Goal: Use online tool/utility: Utilize a website feature to perform a specific function

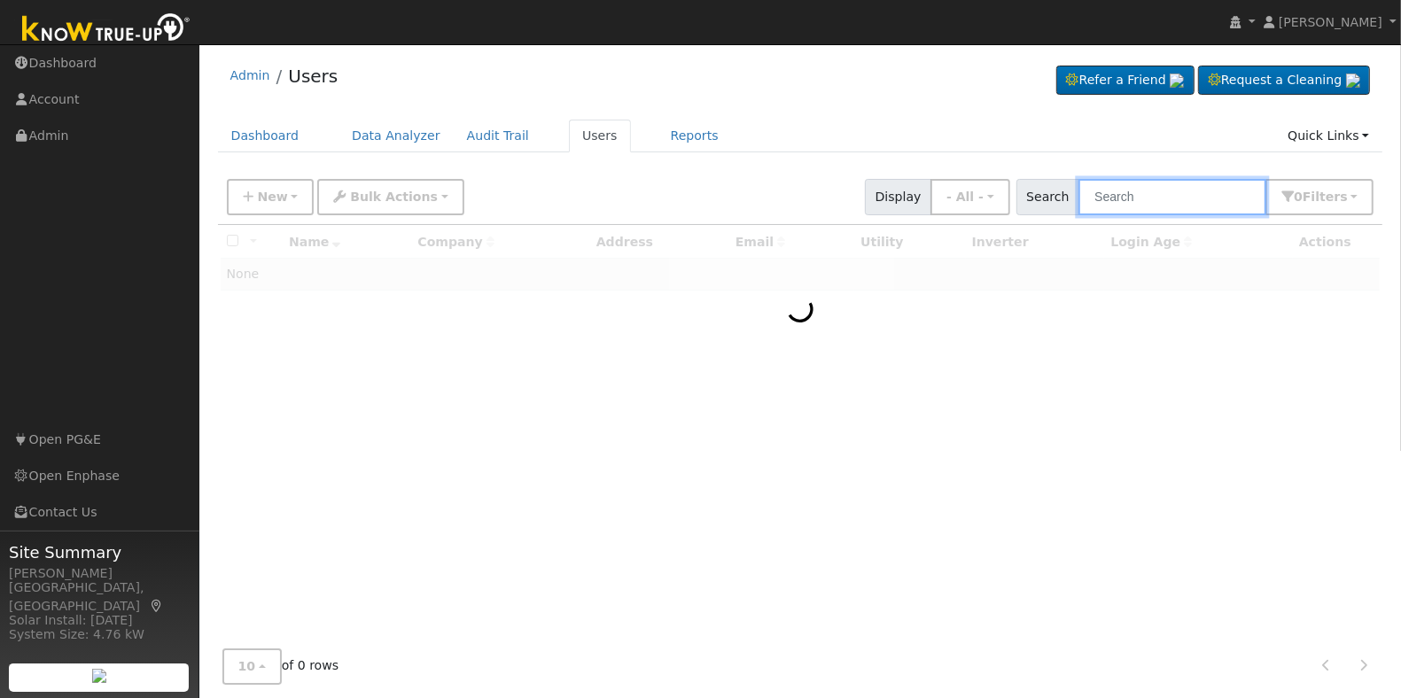
click at [1201, 198] on input "text" at bounding box center [1173, 197] width 188 height 36
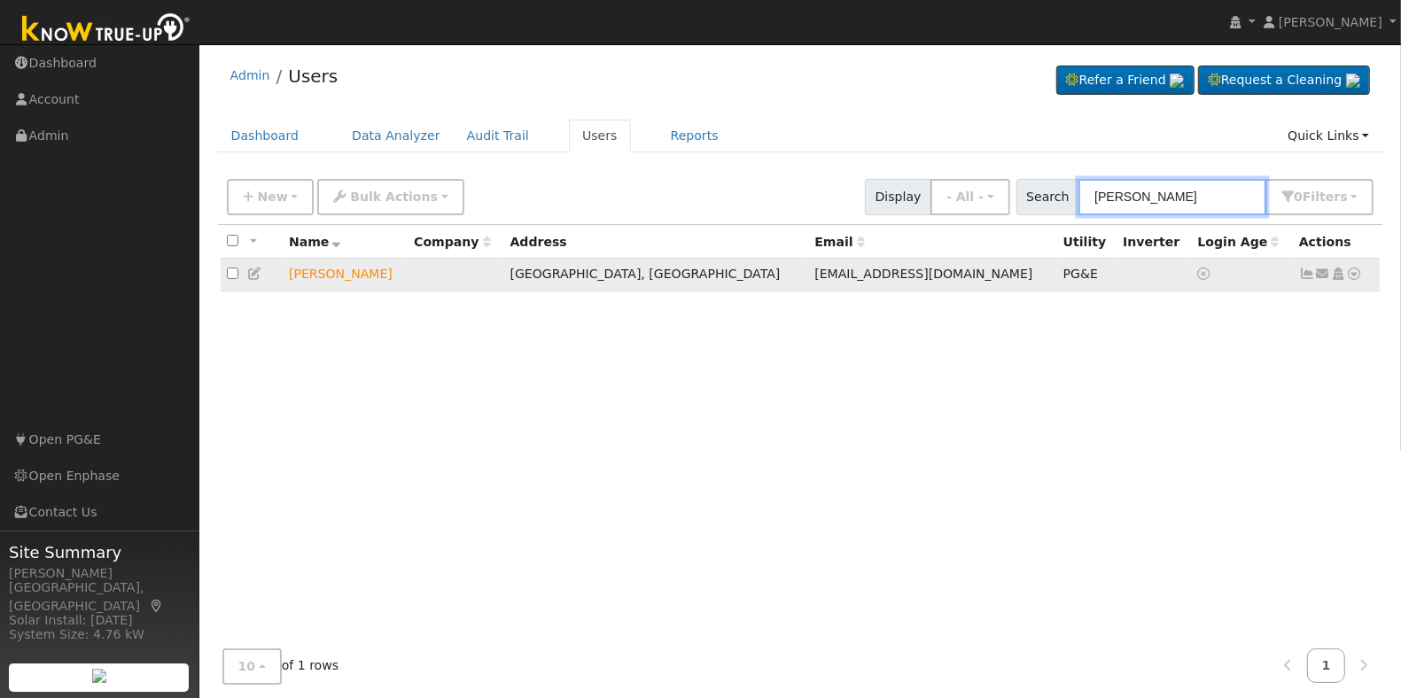
type input "jason bustos"
click at [1354, 276] on icon at bounding box center [1355, 274] width 16 height 12
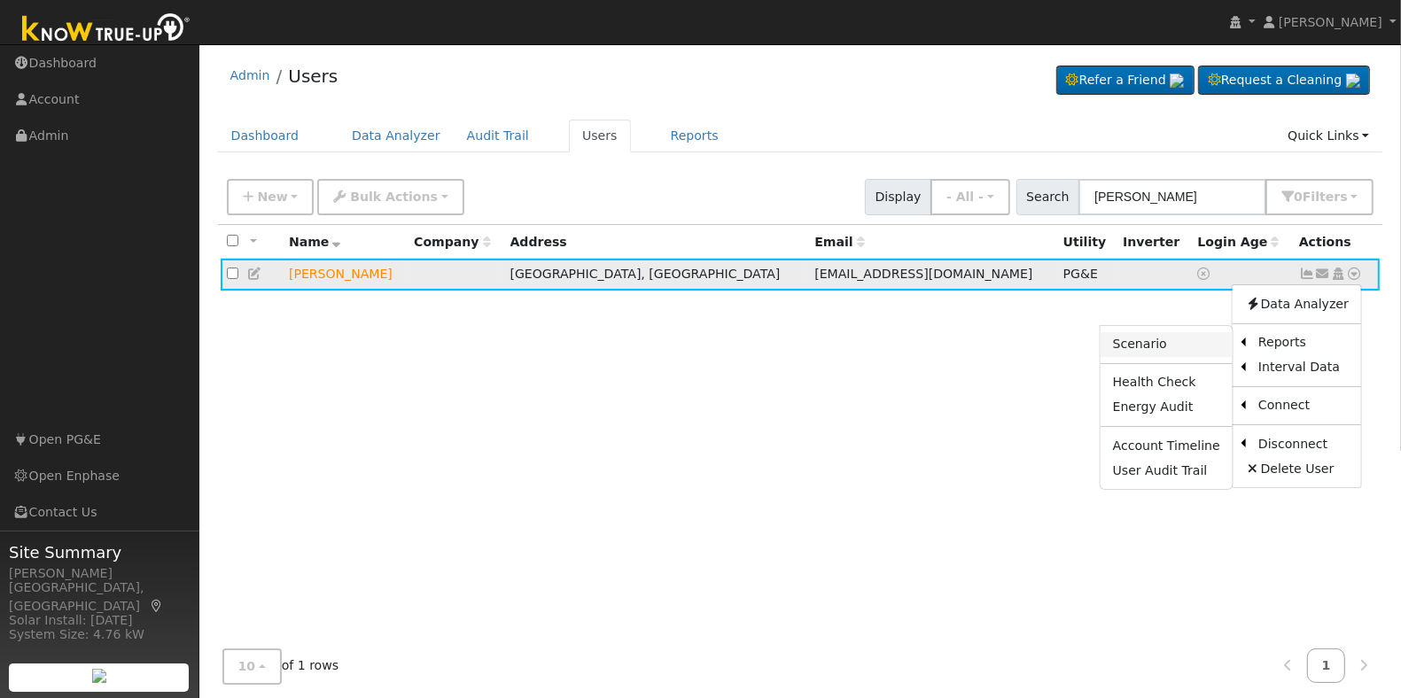
click at [1190, 339] on link "Scenario" at bounding box center [1167, 344] width 132 height 25
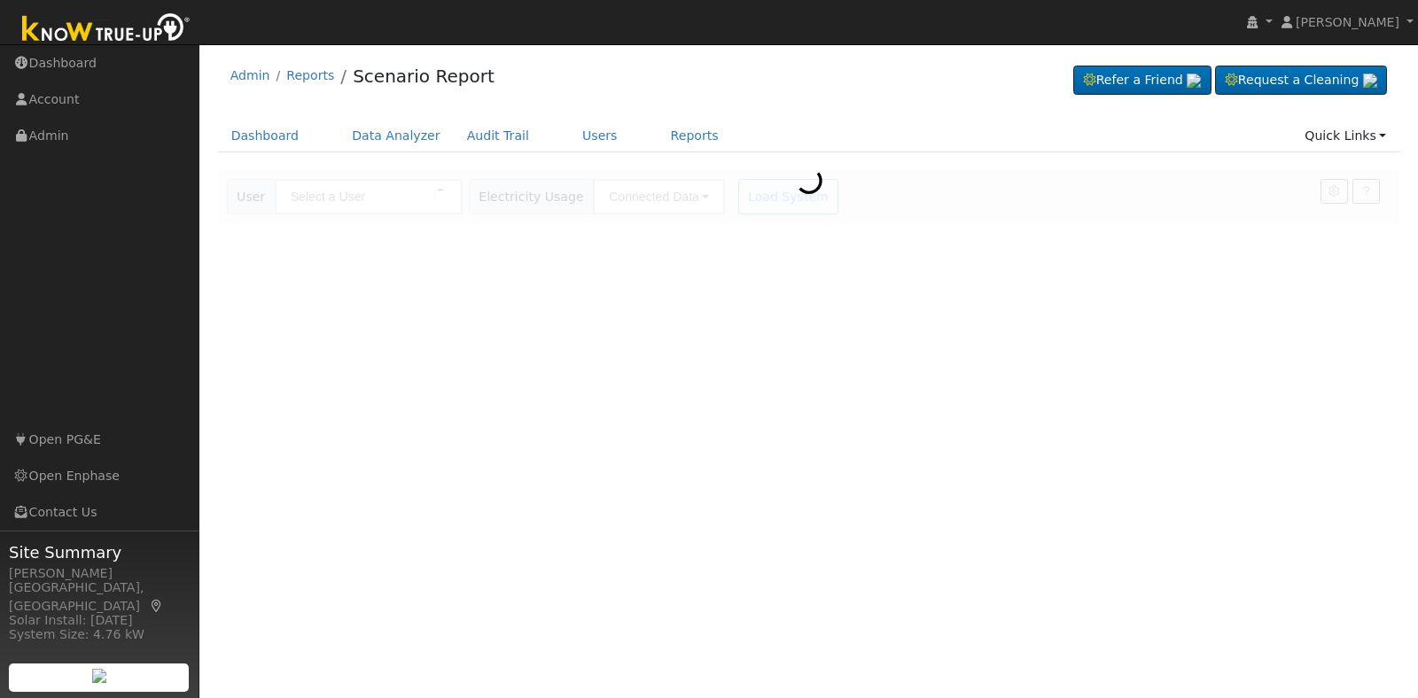
type input "[PERSON_NAME]"
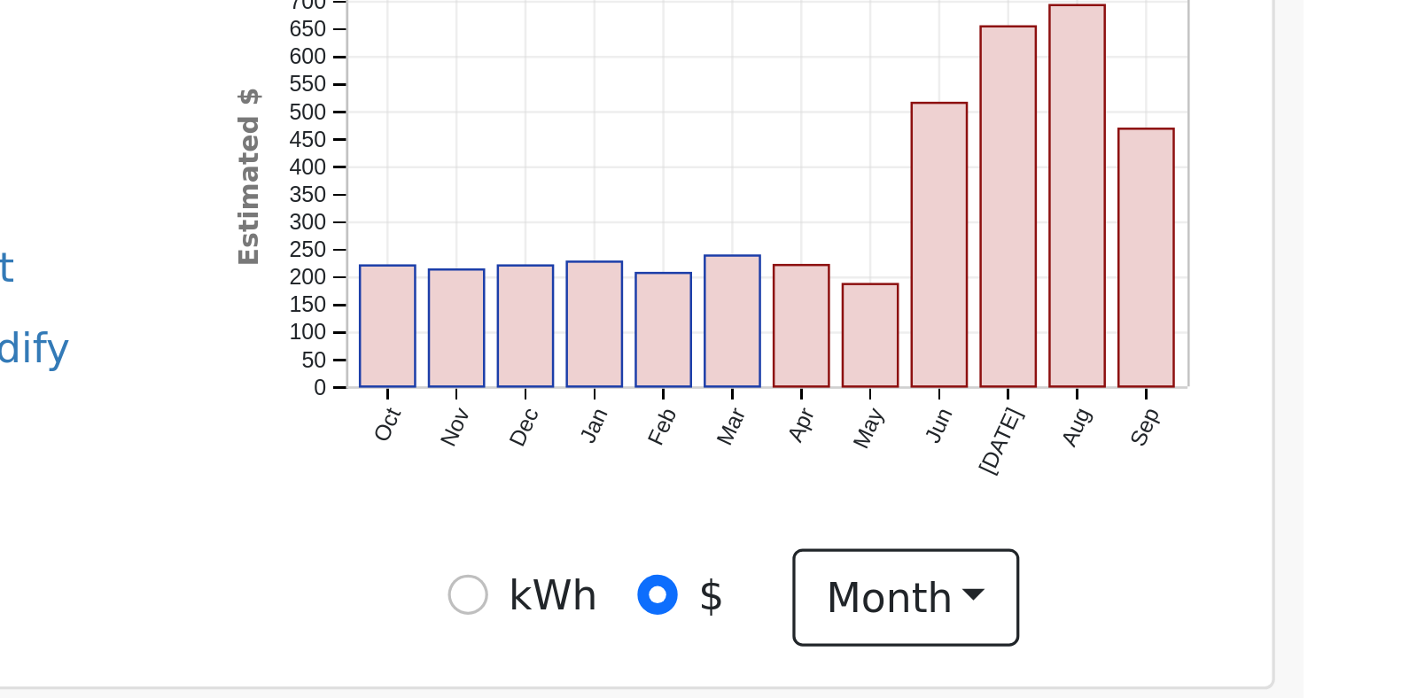
scroll to position [293, 0]
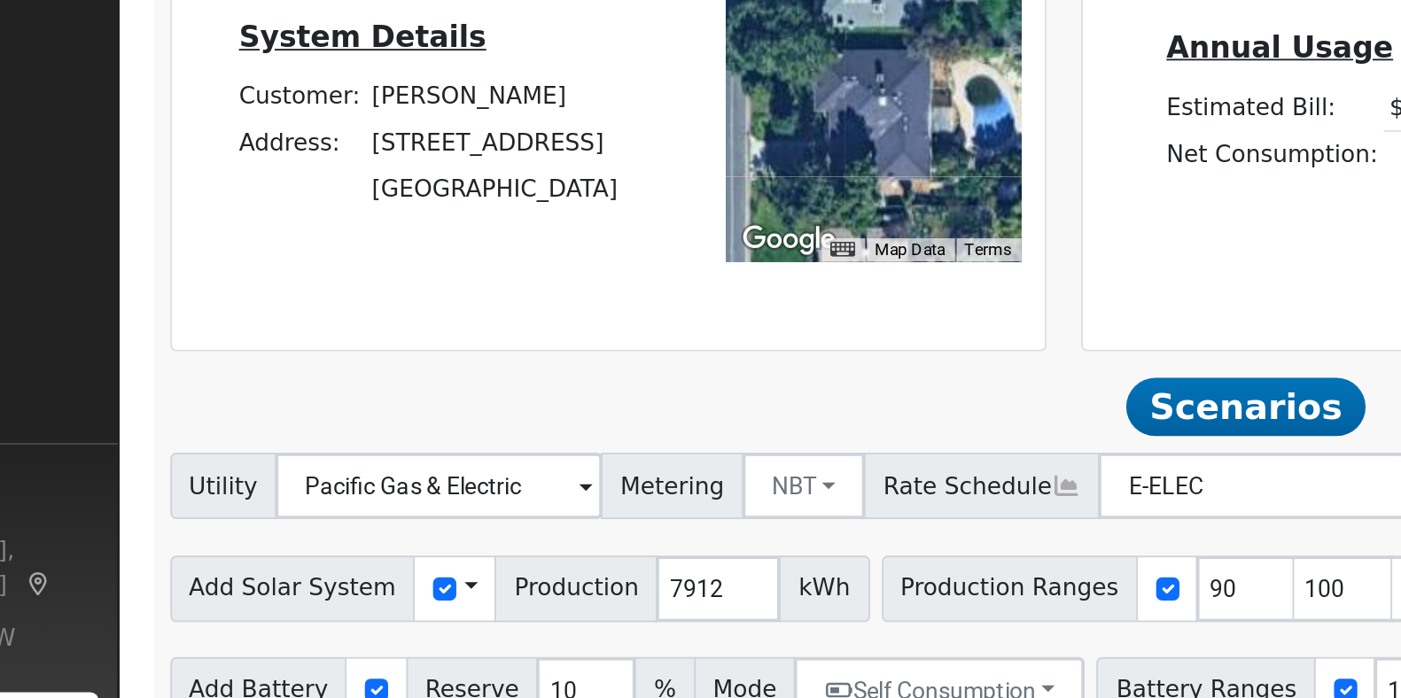
drag, startPoint x: 961, startPoint y: 478, endPoint x: 134, endPoint y: 417, distance: 829.3
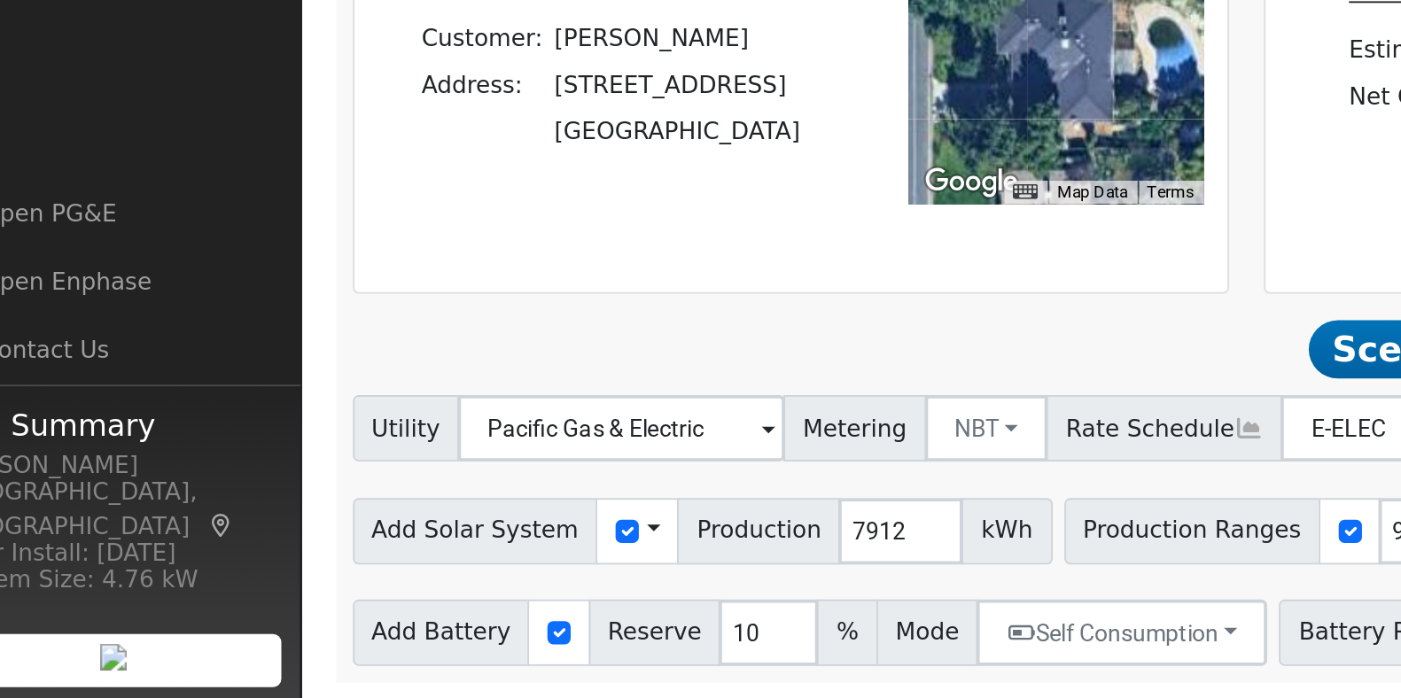
drag, startPoint x: 497, startPoint y: 477, endPoint x: 673, endPoint y: 491, distance: 176.1
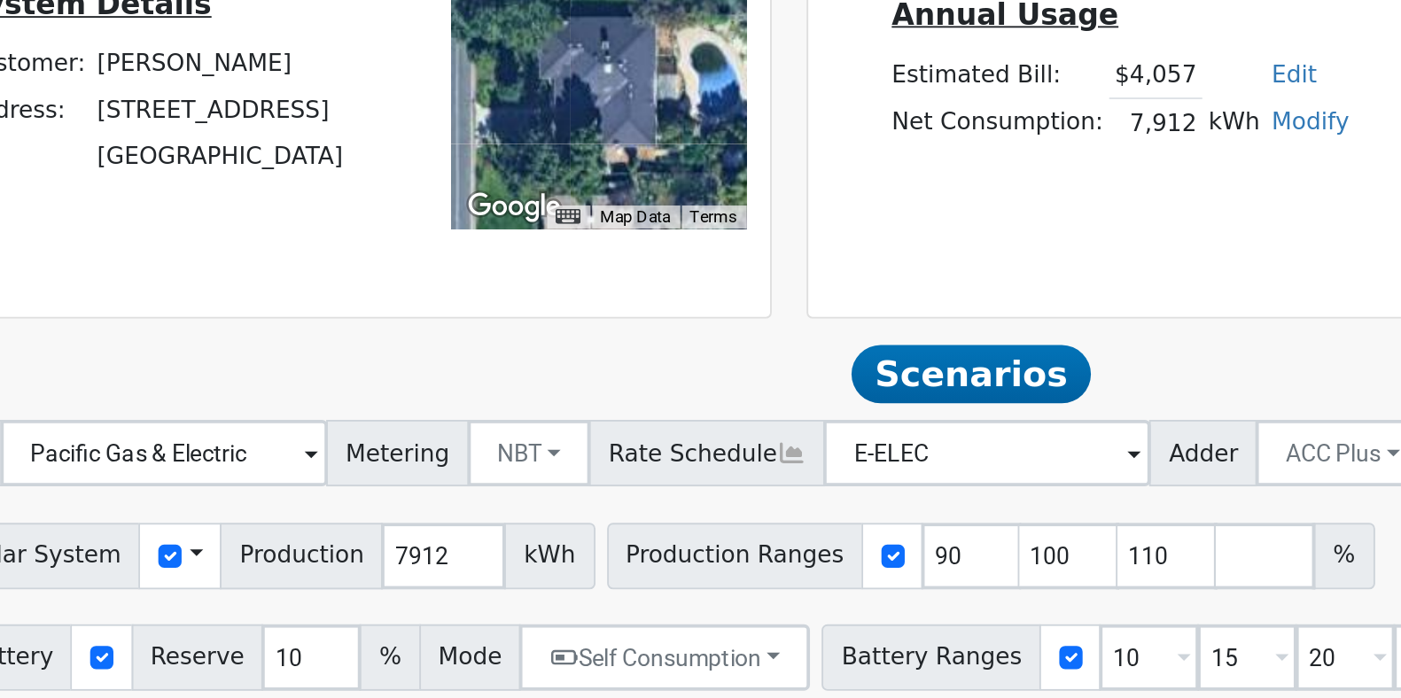
drag, startPoint x: 577, startPoint y: 467, endPoint x: 1026, endPoint y: 470, distance: 449.4
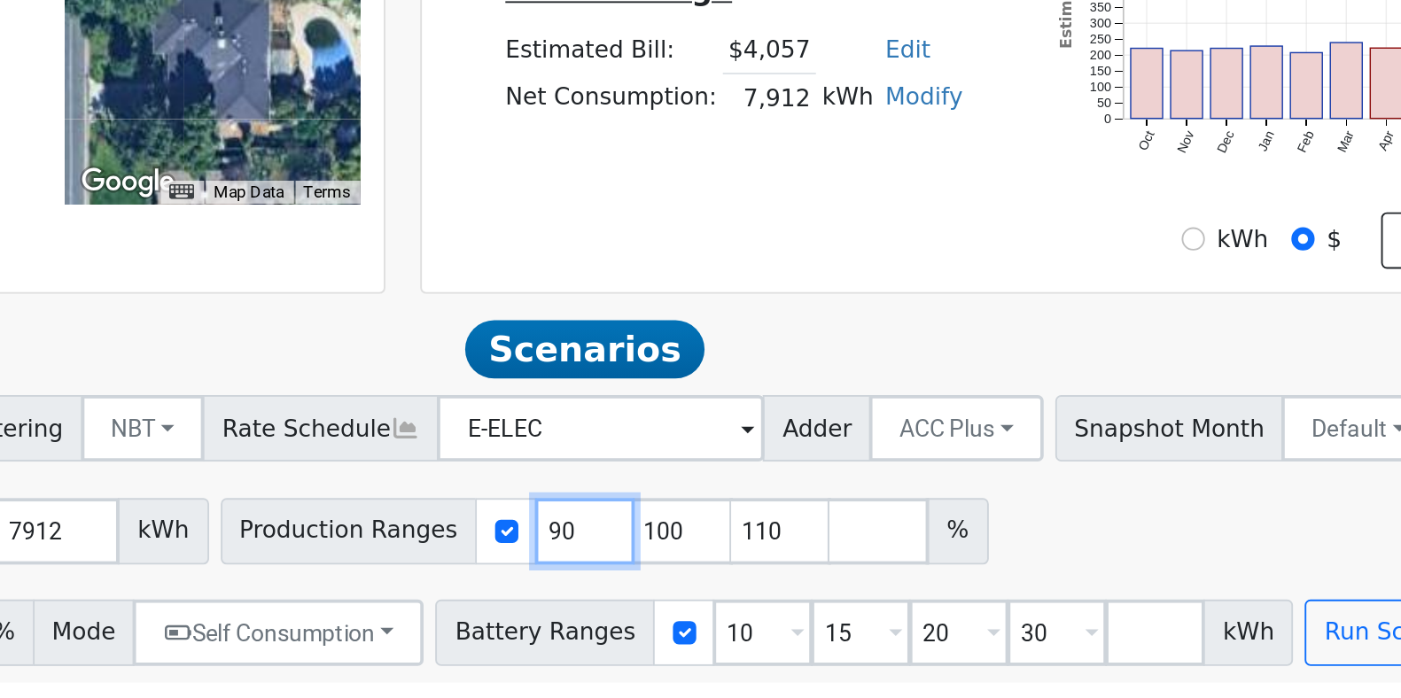
click at [774, 607] on input "90" at bounding box center [800, 608] width 53 height 35
type input "100"
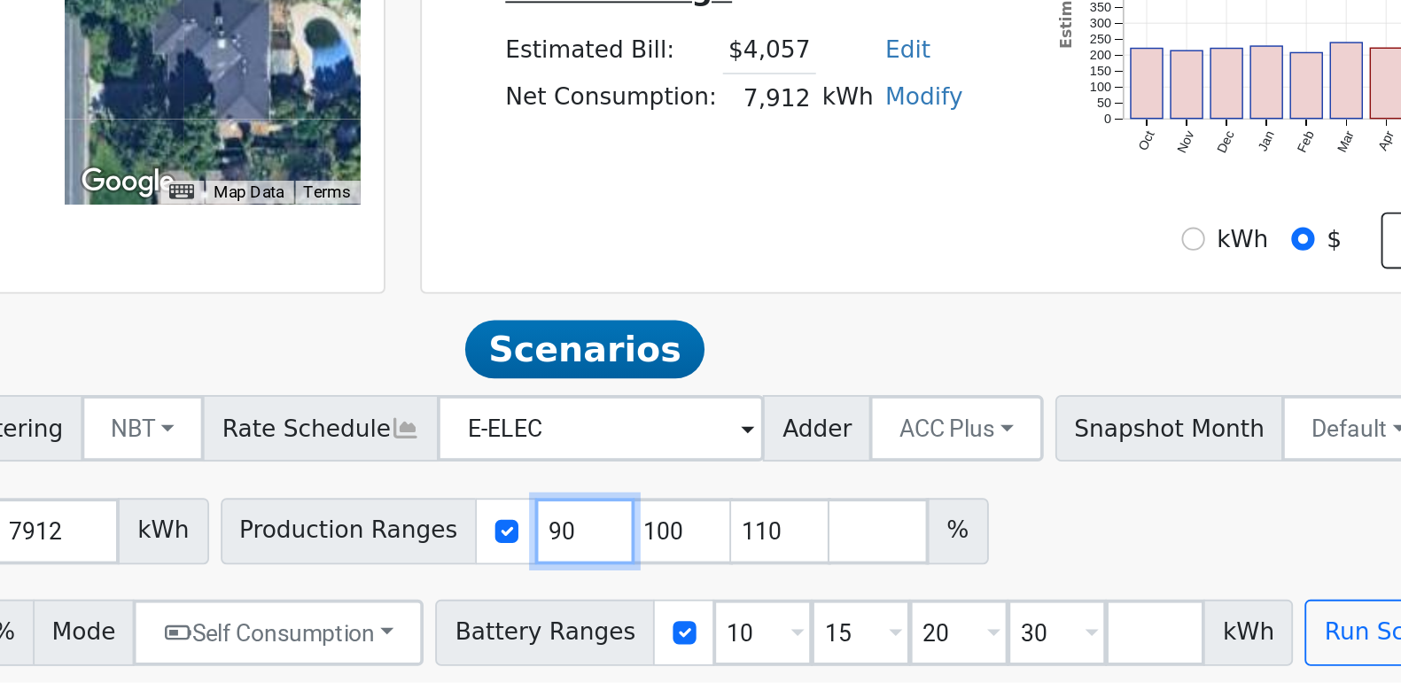
type input "110"
click at [774, 607] on input "10" at bounding box center [800, 608] width 53 height 35
click at [774, 607] on input "1" at bounding box center [800, 608] width 53 height 35
type input "110"
click at [774, 607] on input "110" at bounding box center [800, 608] width 53 height 35
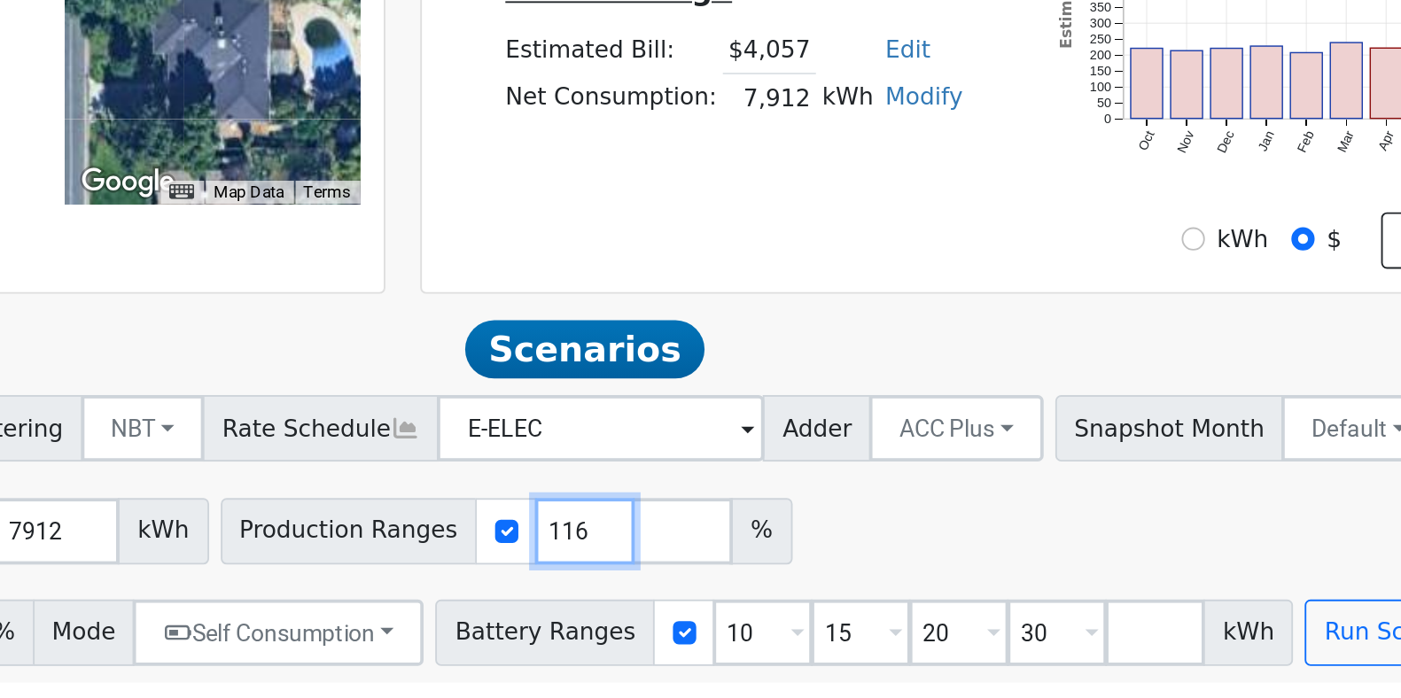
type input "116"
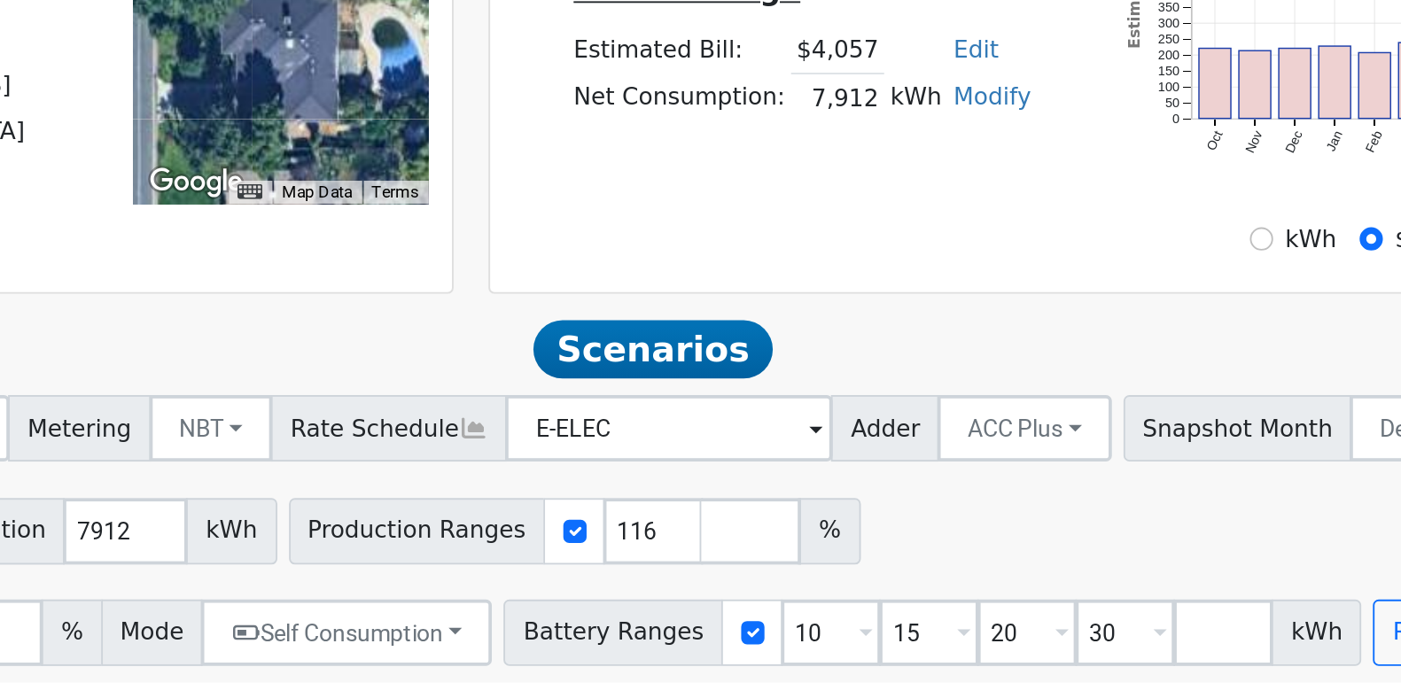
drag, startPoint x: 635, startPoint y: 491, endPoint x: 581, endPoint y: 488, distance: 54.2
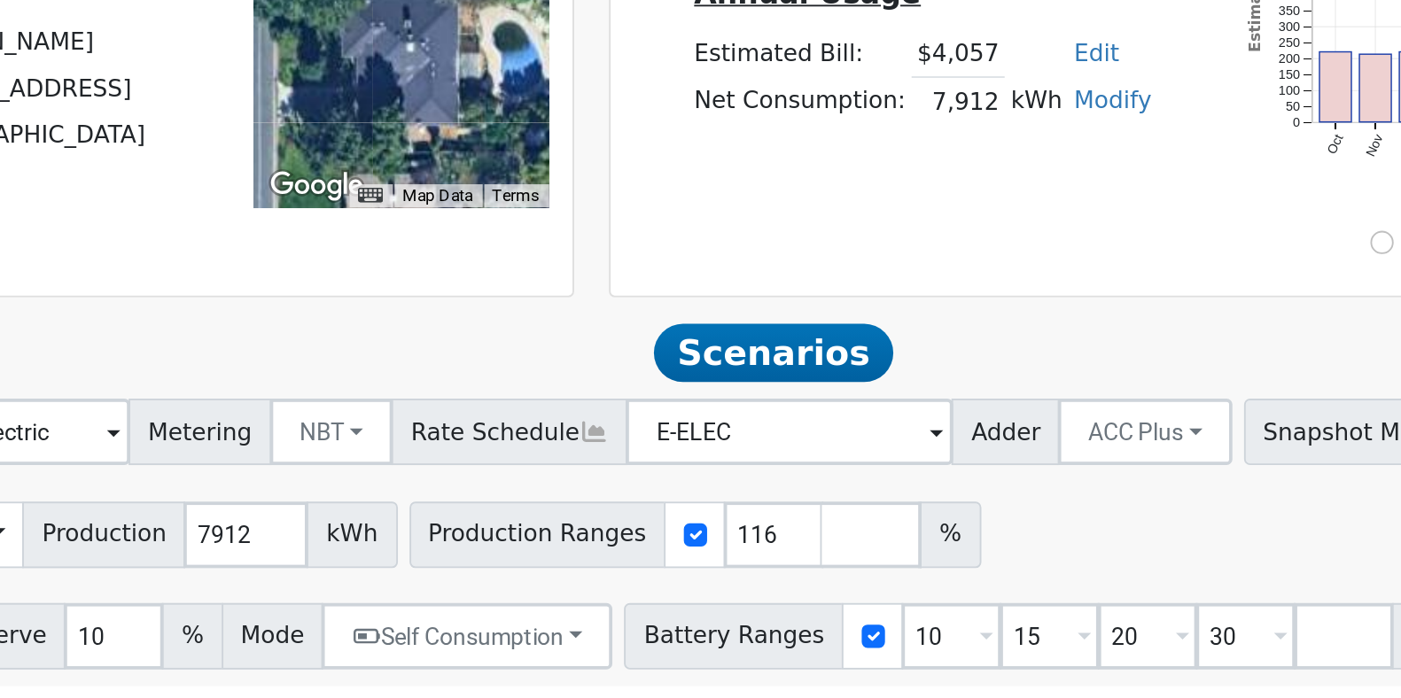
drag, startPoint x: 623, startPoint y: 511, endPoint x: 491, endPoint y: 499, distance: 132.6
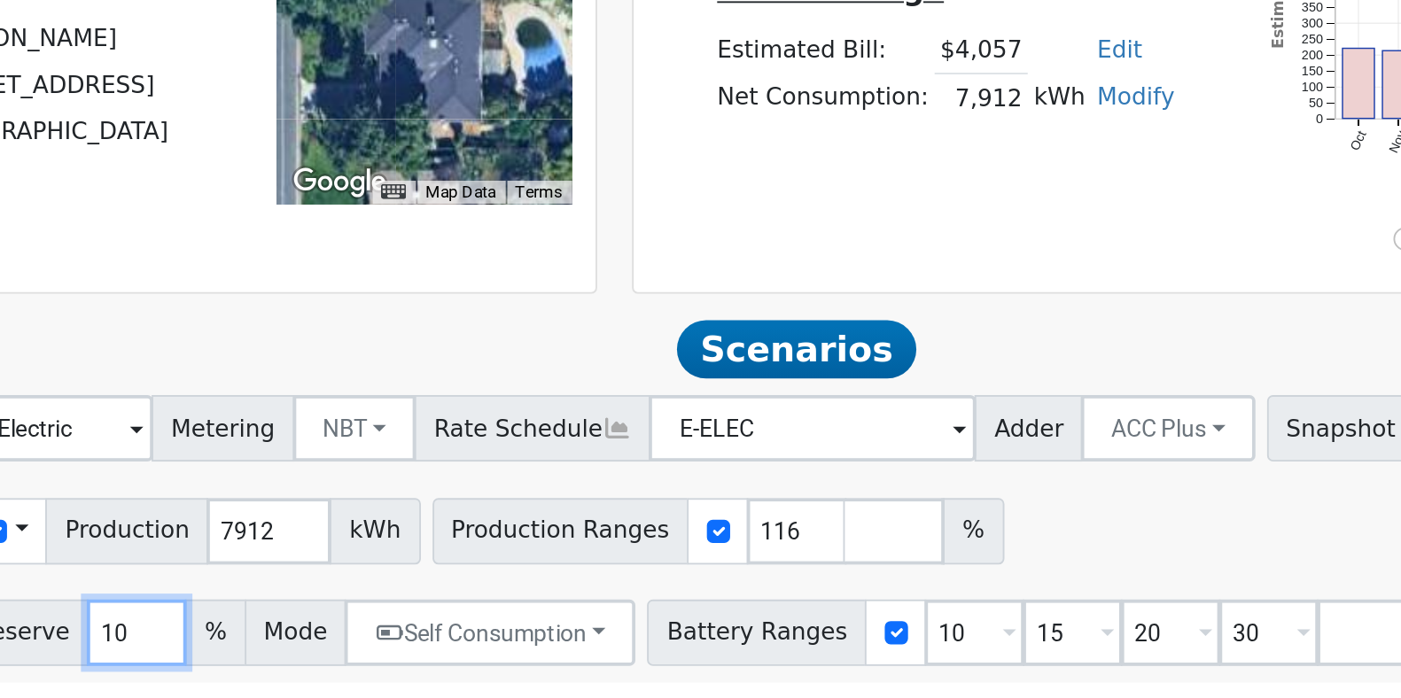
click at [422, 669] on input "10" at bounding box center [448, 662] width 53 height 35
type input "20"
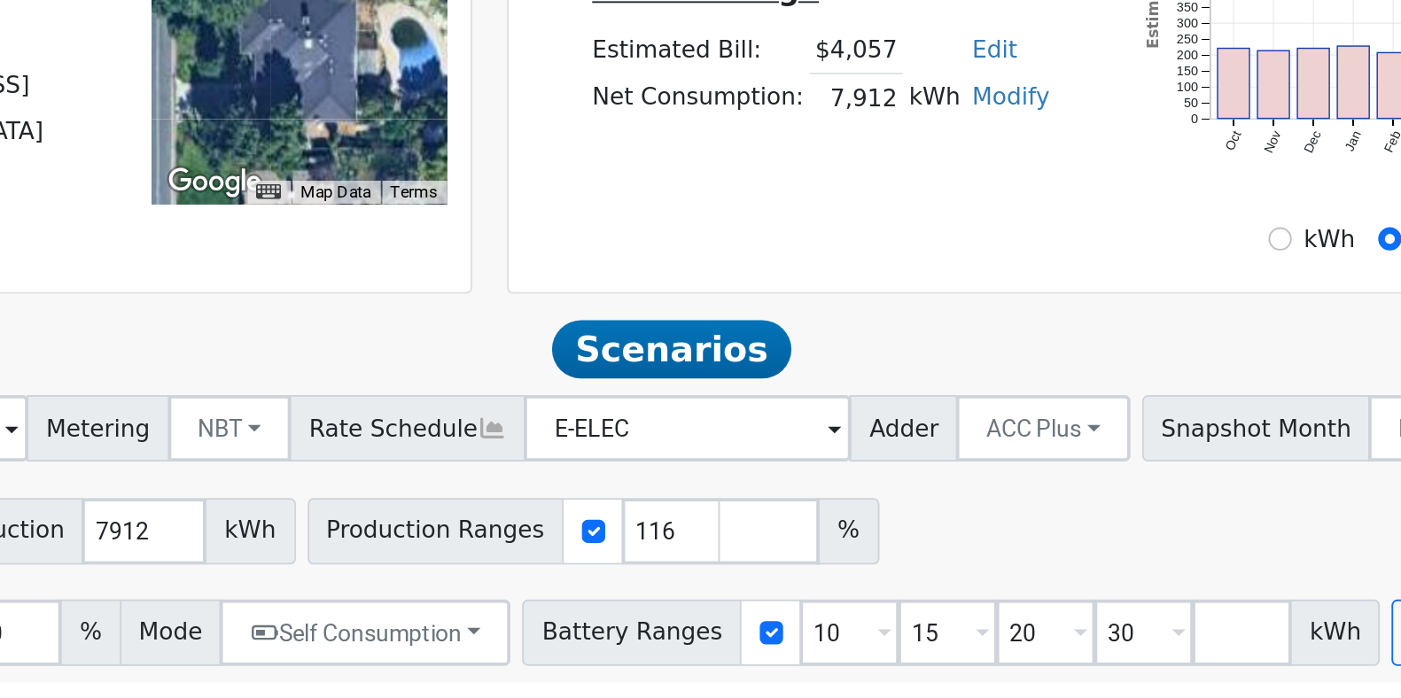
drag, startPoint x: 771, startPoint y: 471, endPoint x: 1049, endPoint y: 505, distance: 279.6
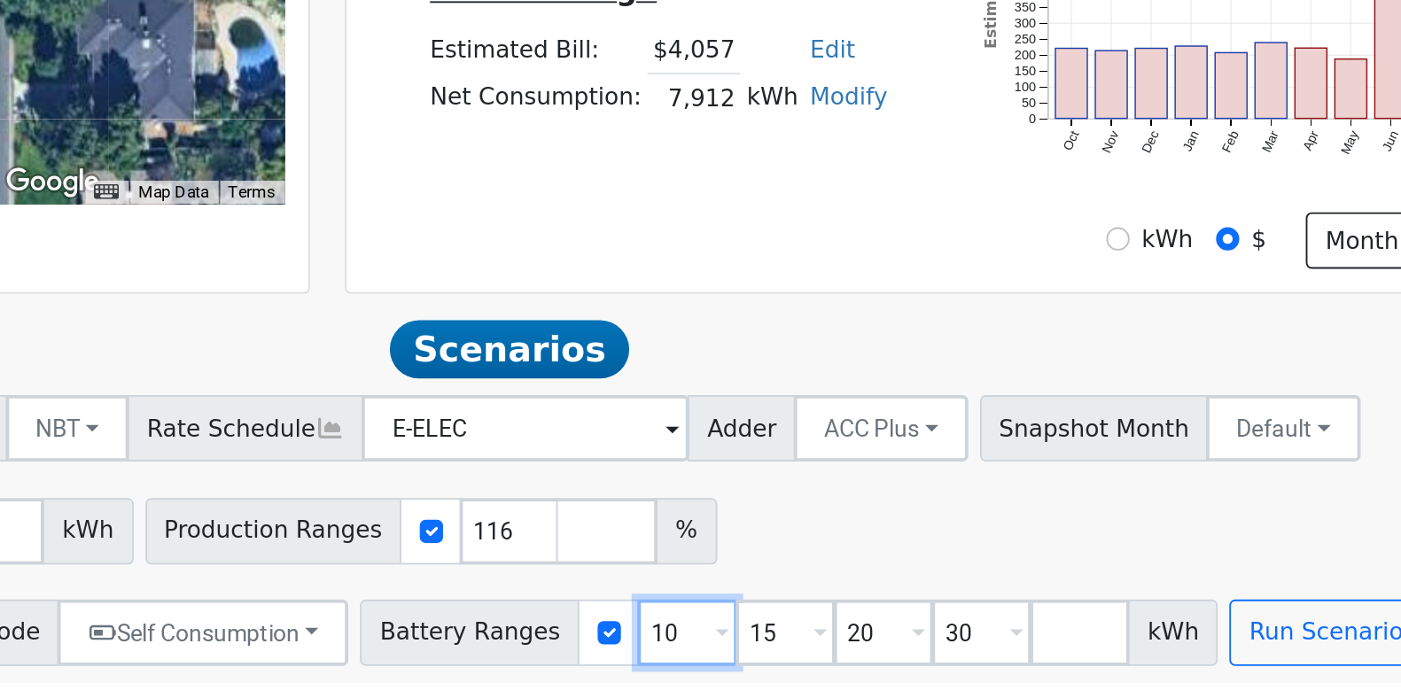
click at [869, 665] on input "10" at bounding box center [895, 662] width 53 height 35
type input "15"
type input "20"
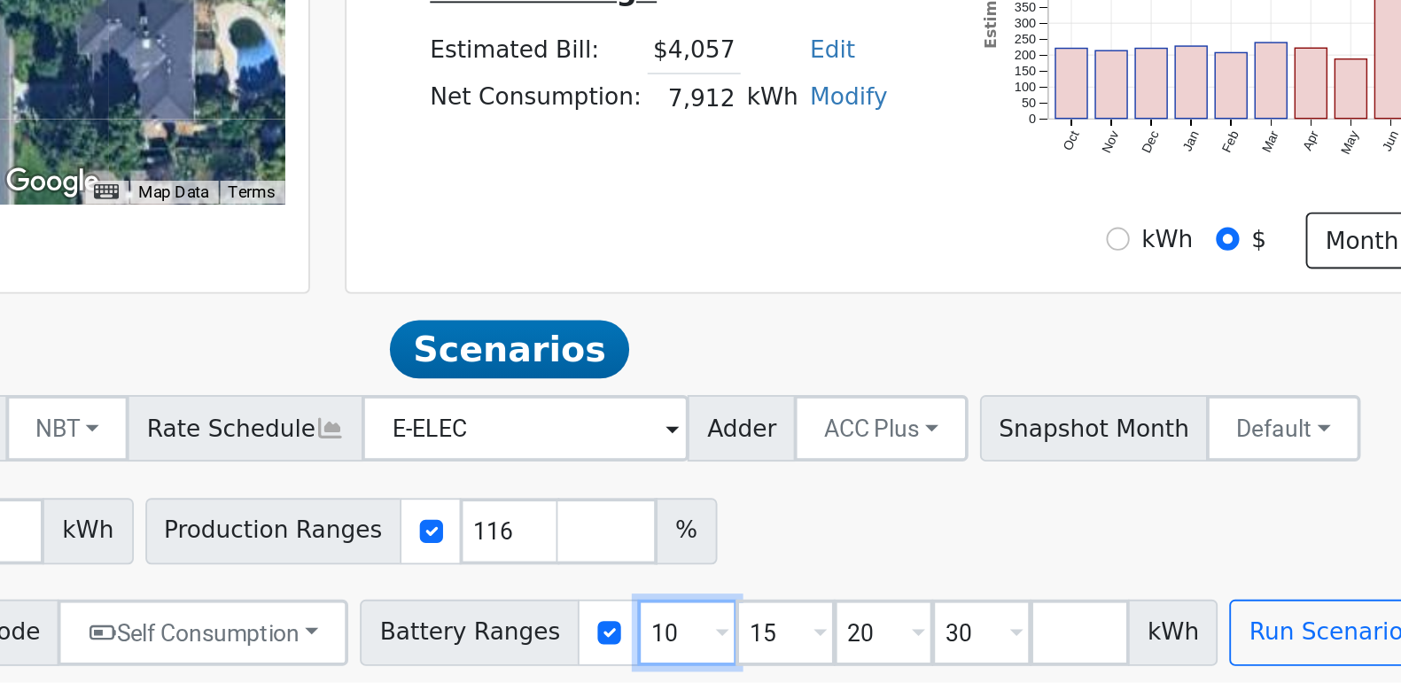
type input "30"
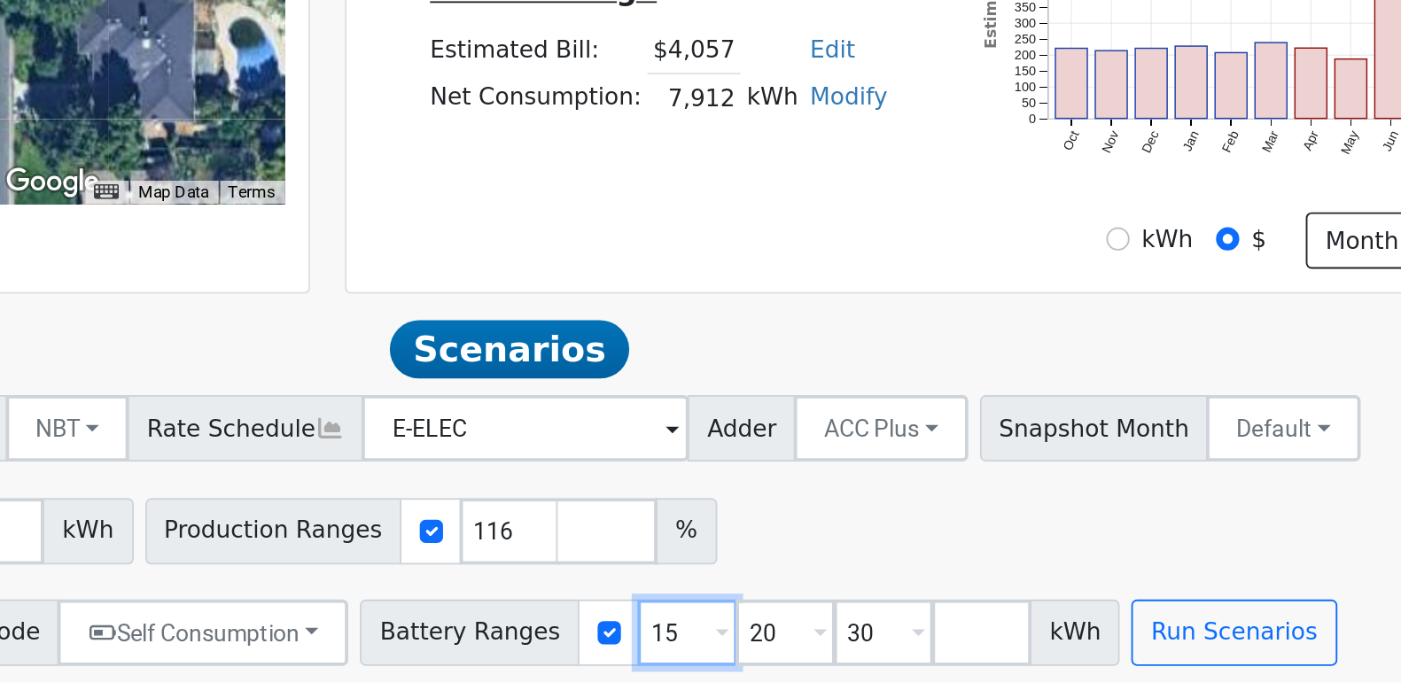
click at [869, 665] on input "15" at bounding box center [895, 662] width 53 height 35
type input "20"
type input "30"
click at [869, 665] on input "20" at bounding box center [895, 662] width 53 height 35
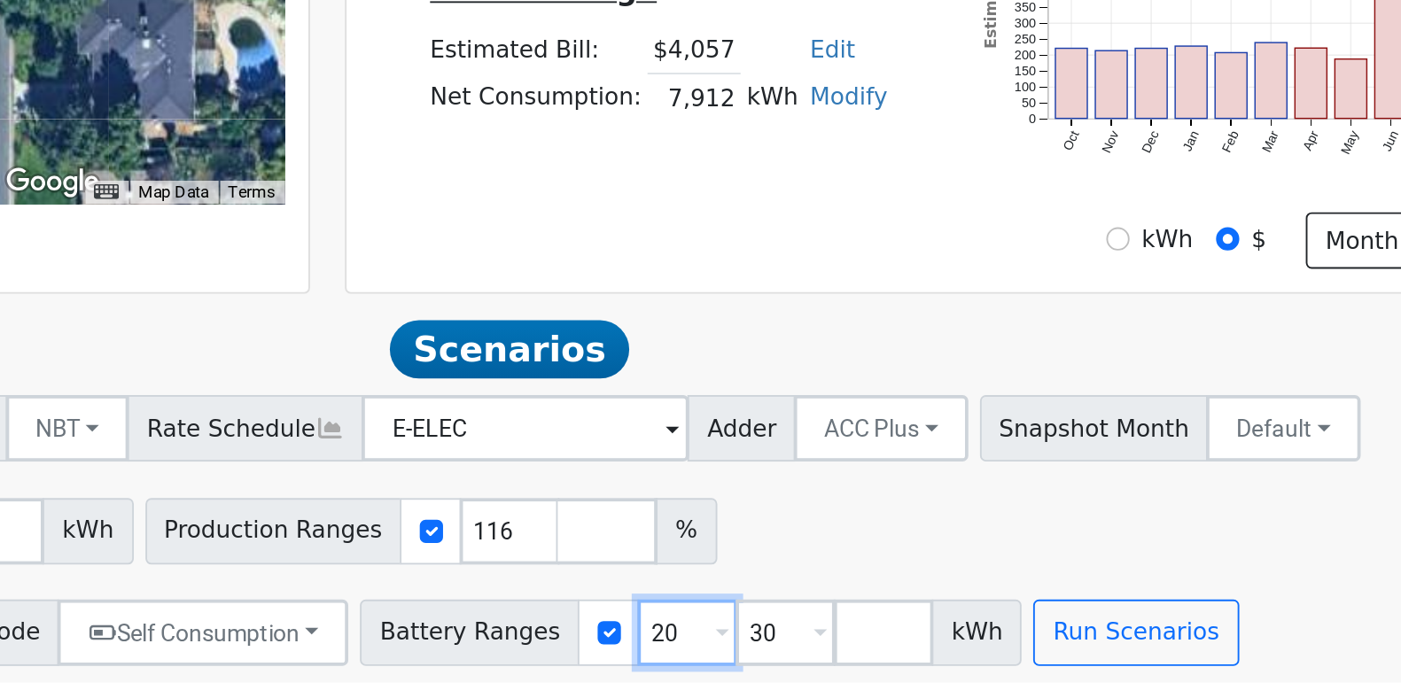
type input "30"
click at [869, 665] on input "30" at bounding box center [895, 662] width 53 height 35
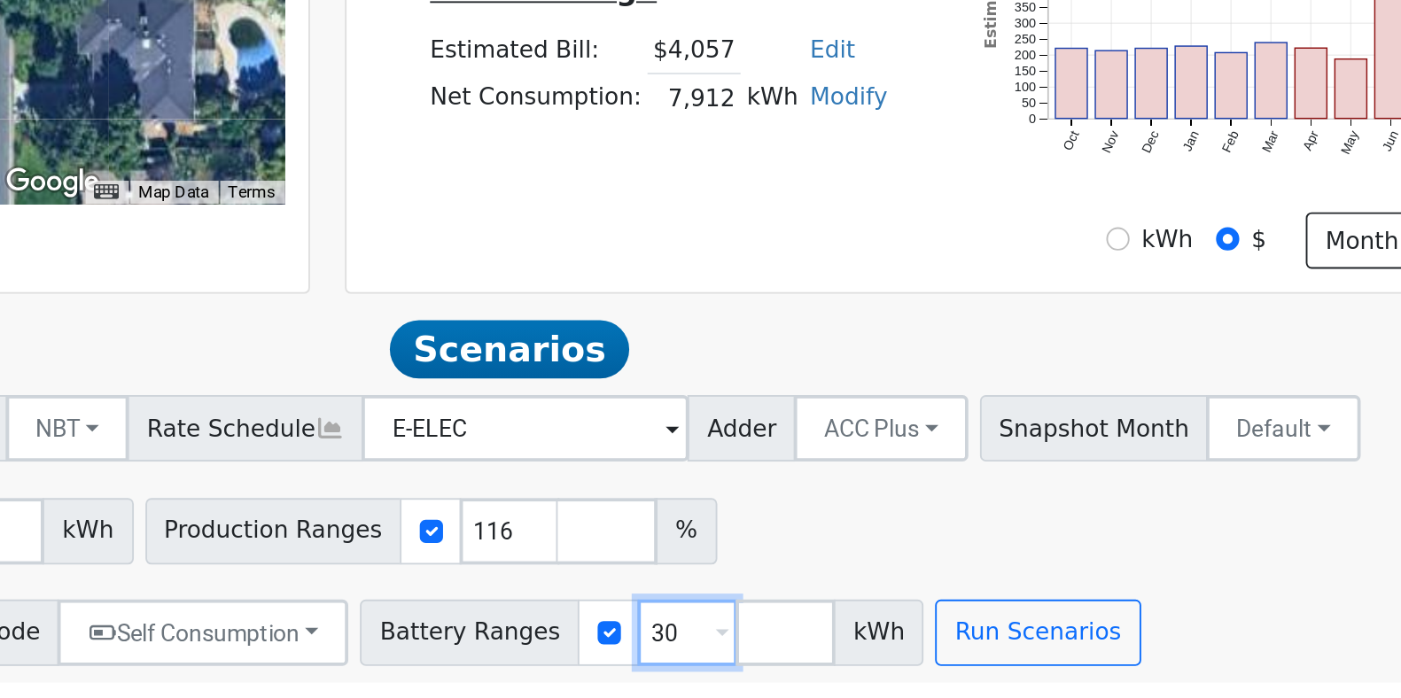
type input "3"
click at [869, 665] on input "3" at bounding box center [895, 662] width 53 height 35
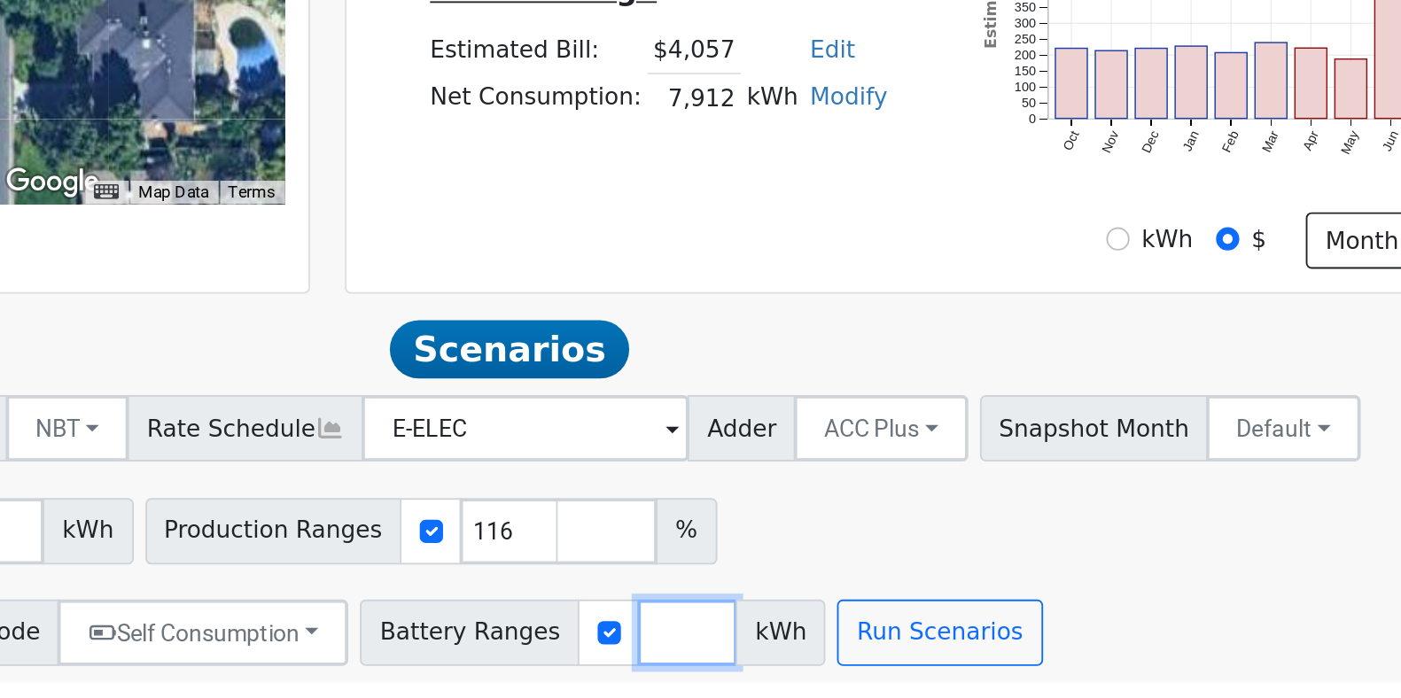
click at [869, 665] on input "number" at bounding box center [895, 662] width 53 height 35
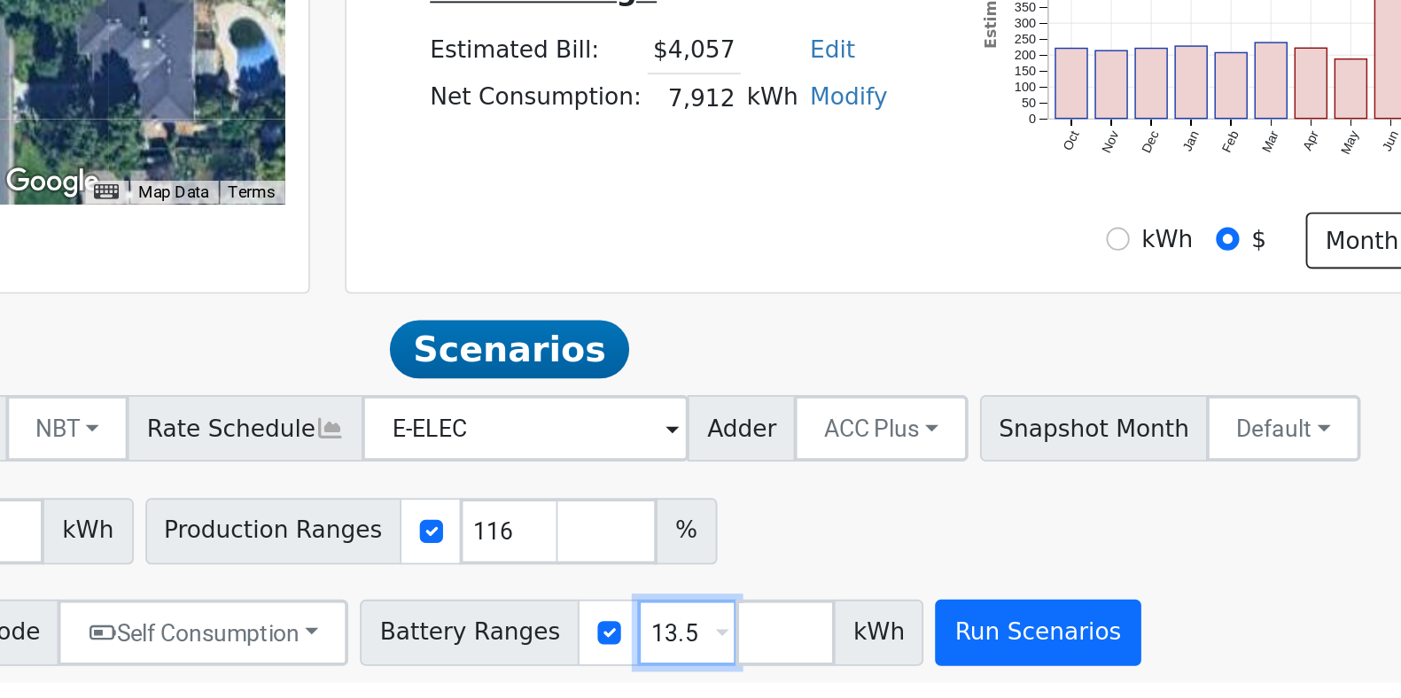
type input "13.5"
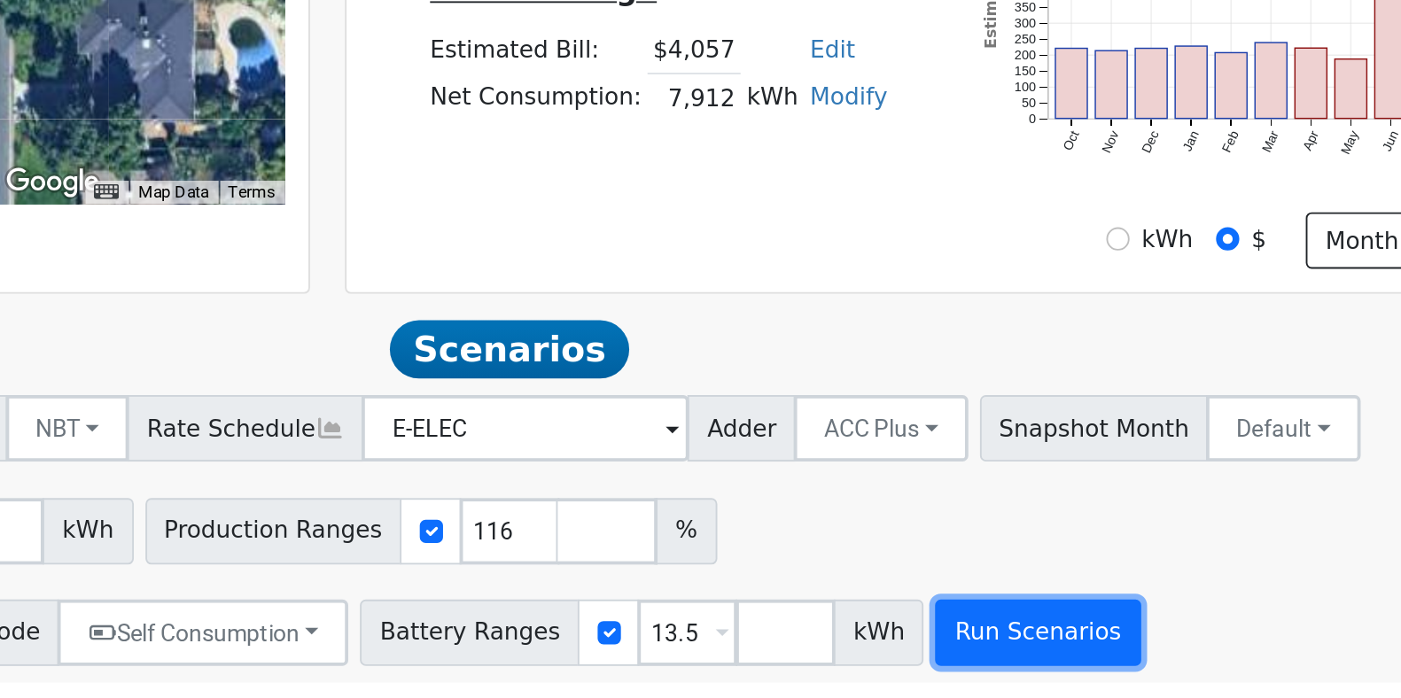
click at [1045, 658] on button "Run Scenarios" at bounding box center [1081, 662] width 109 height 35
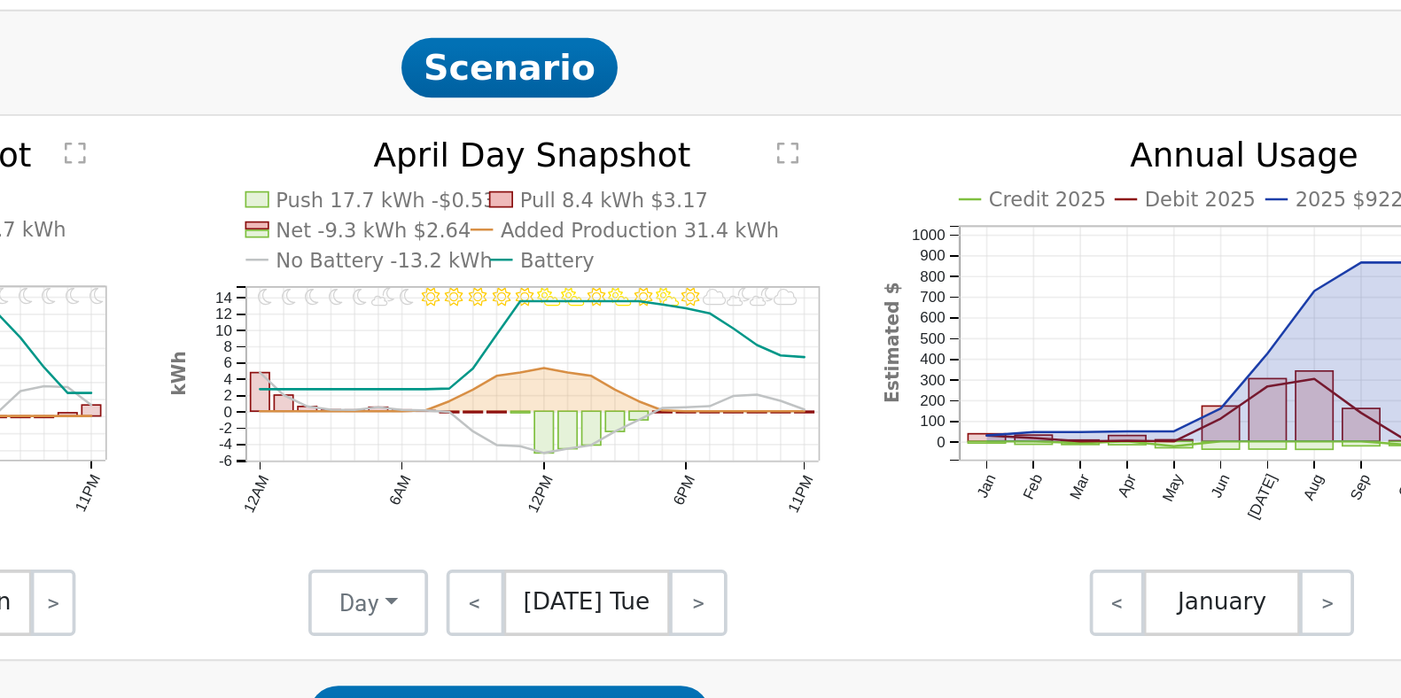
scroll to position [737, 0]
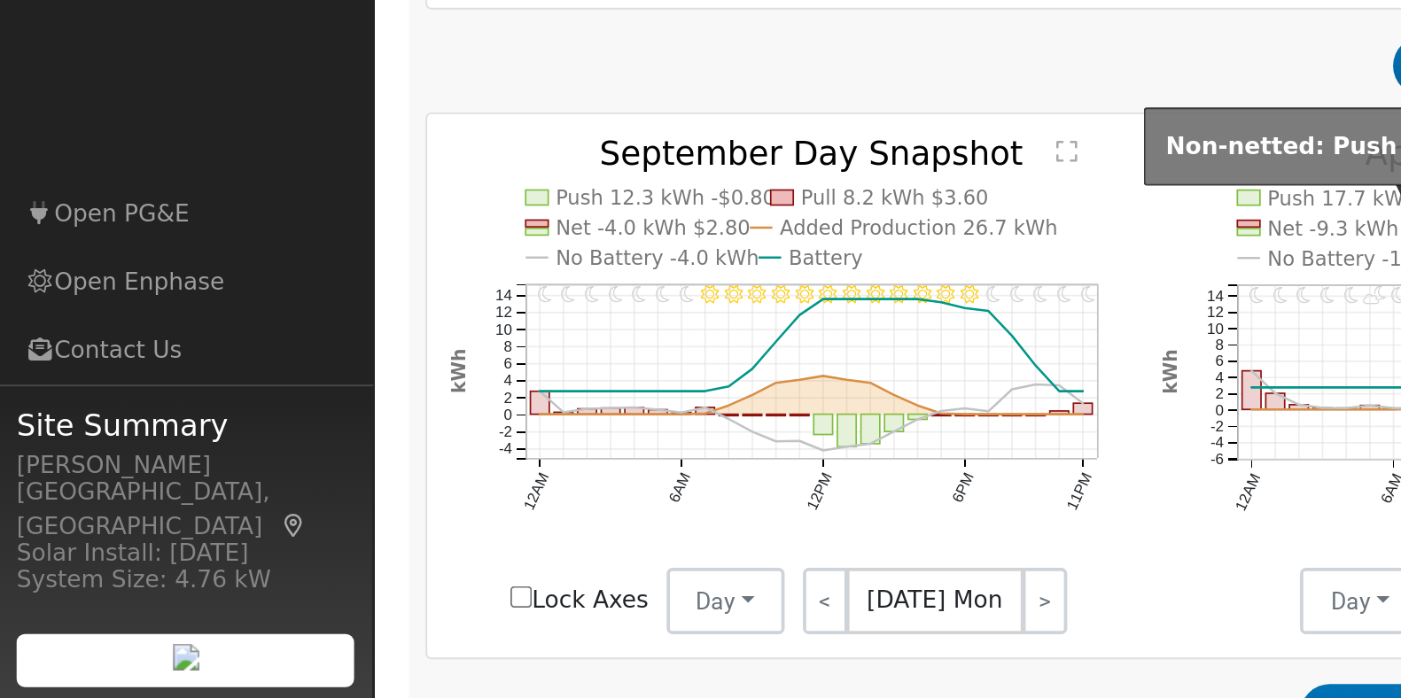
drag, startPoint x: 955, startPoint y: 450, endPoint x: 284, endPoint y: 443, distance: 671.0
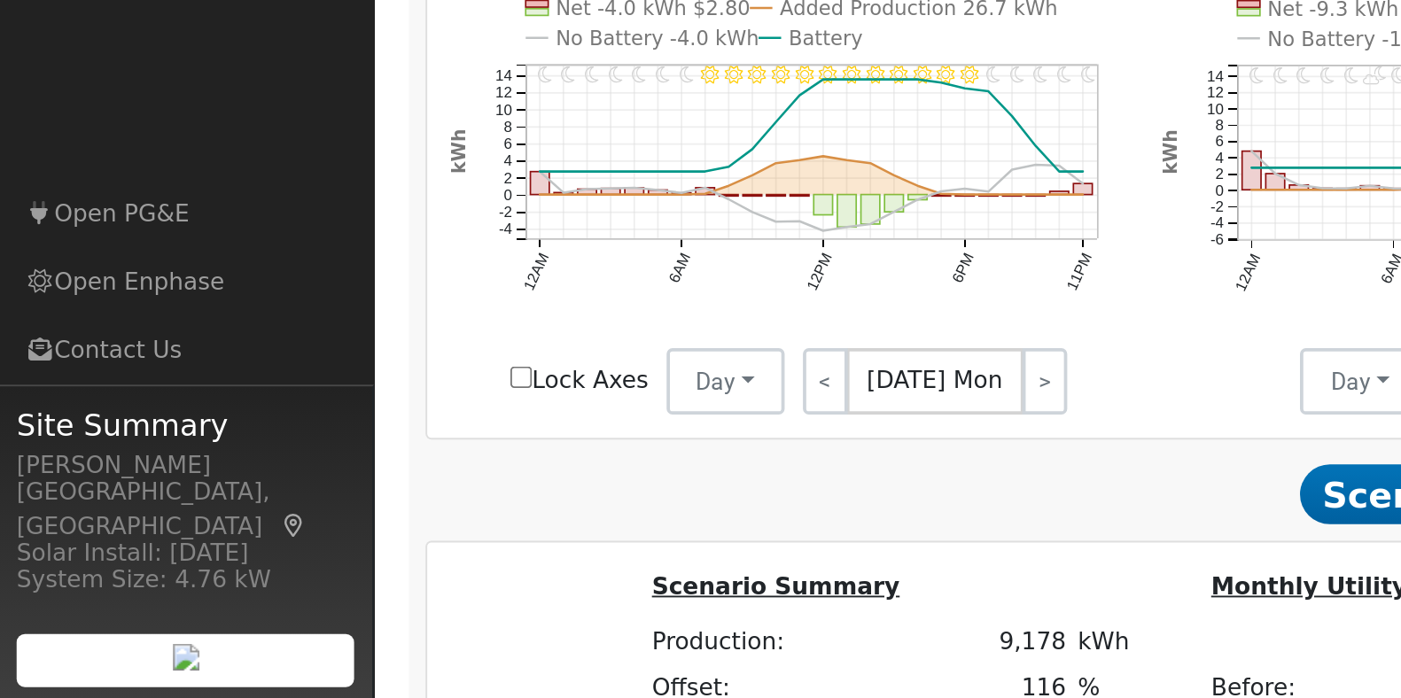
scroll to position [855, 0]
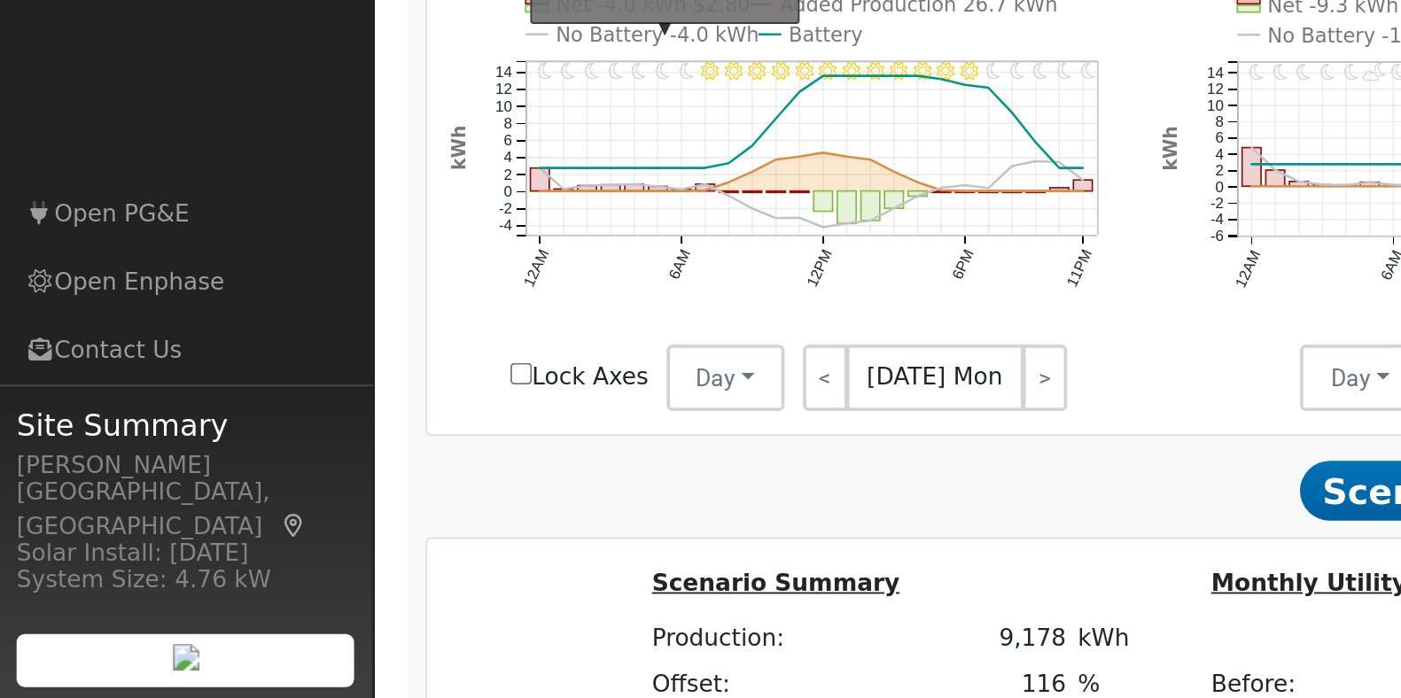
click at [327, 351] on text "No Battery -4.0 kWh" at bounding box center [350, 345] width 108 height 12
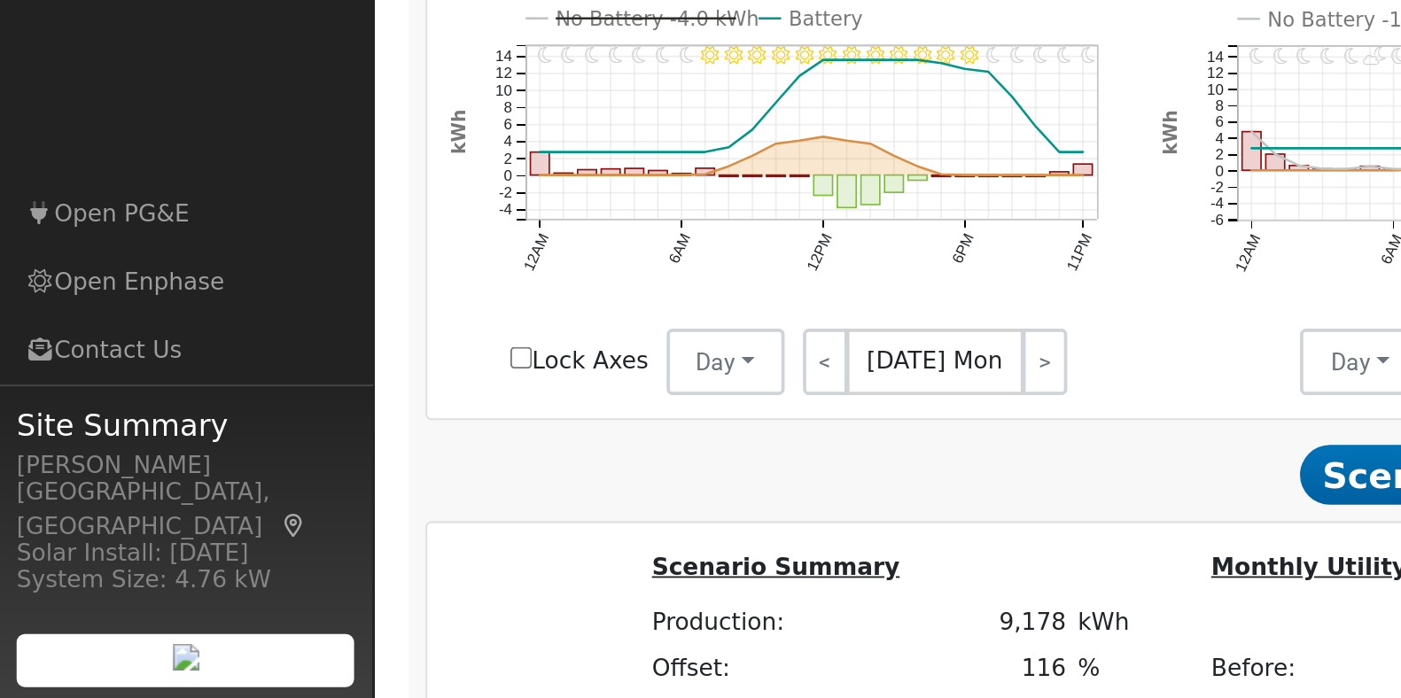
scroll to position [867, 0]
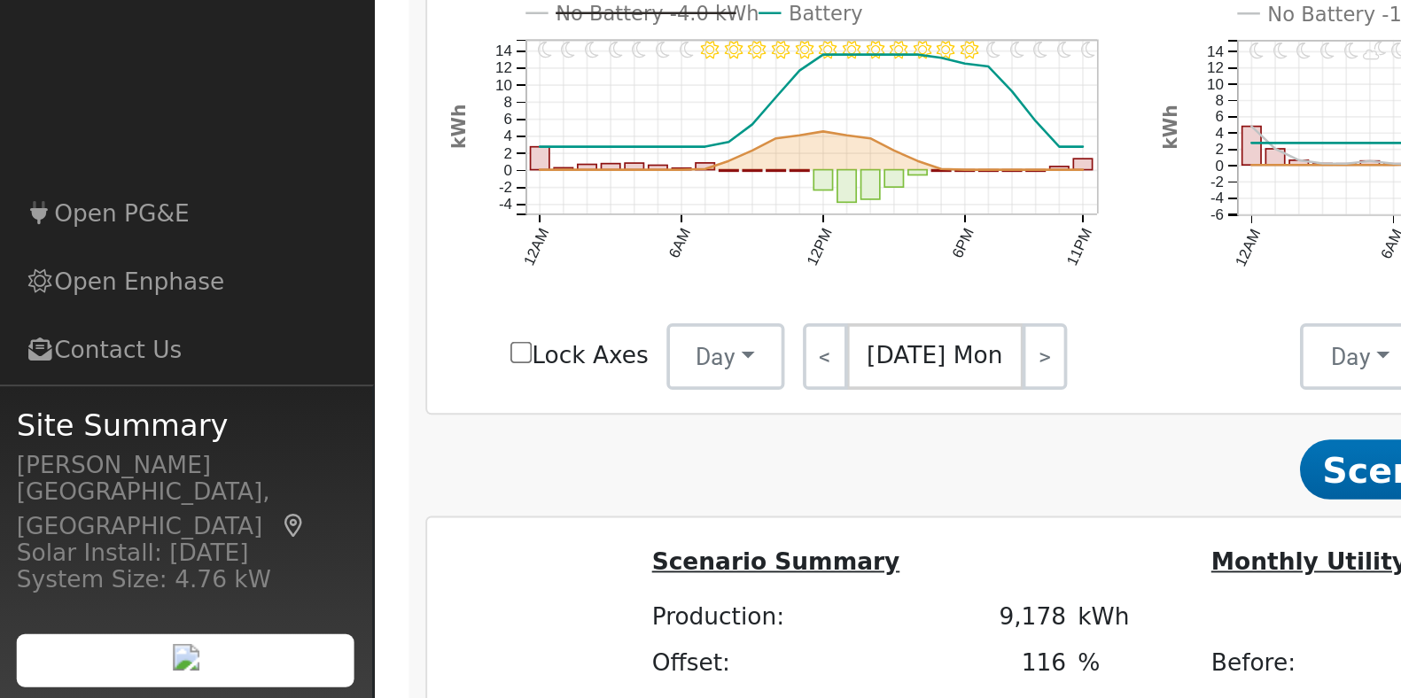
drag, startPoint x: 558, startPoint y: 468, endPoint x: 451, endPoint y: 473, distance: 107.4
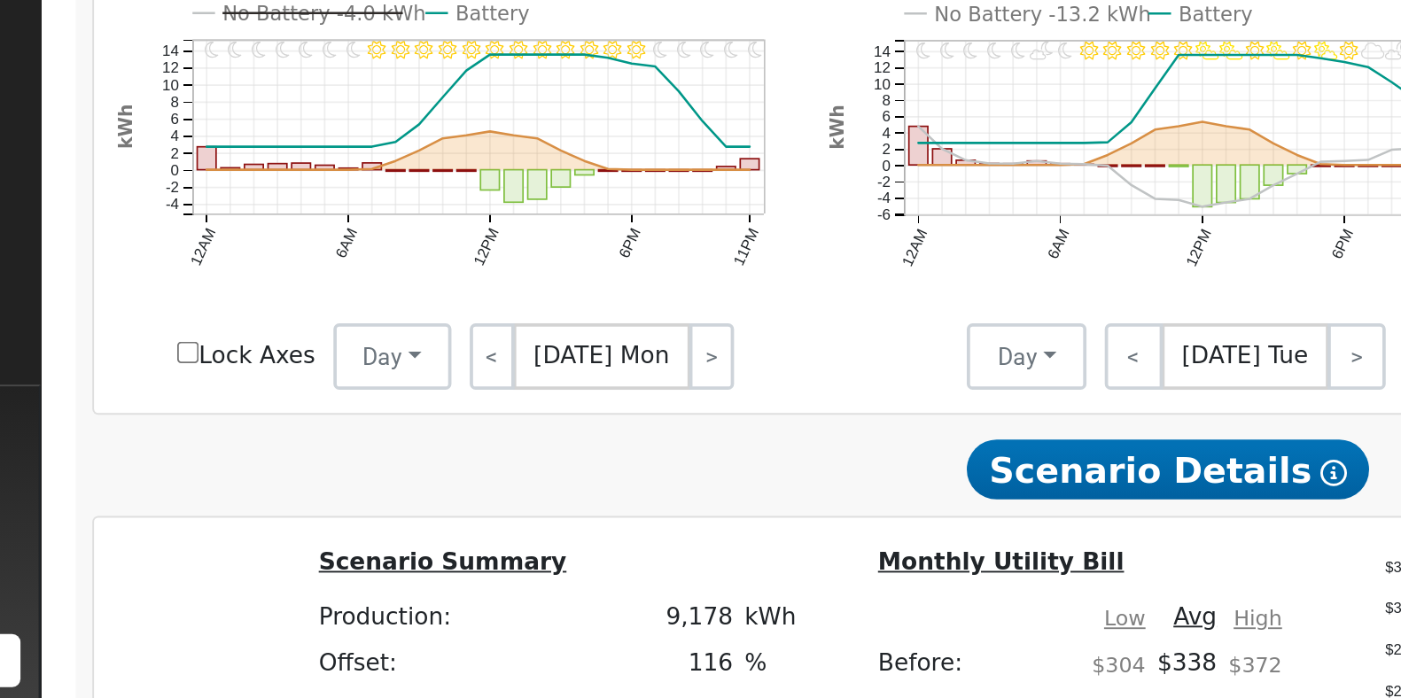
drag, startPoint x: 439, startPoint y: 474, endPoint x: 616, endPoint y: 479, distance: 177.3
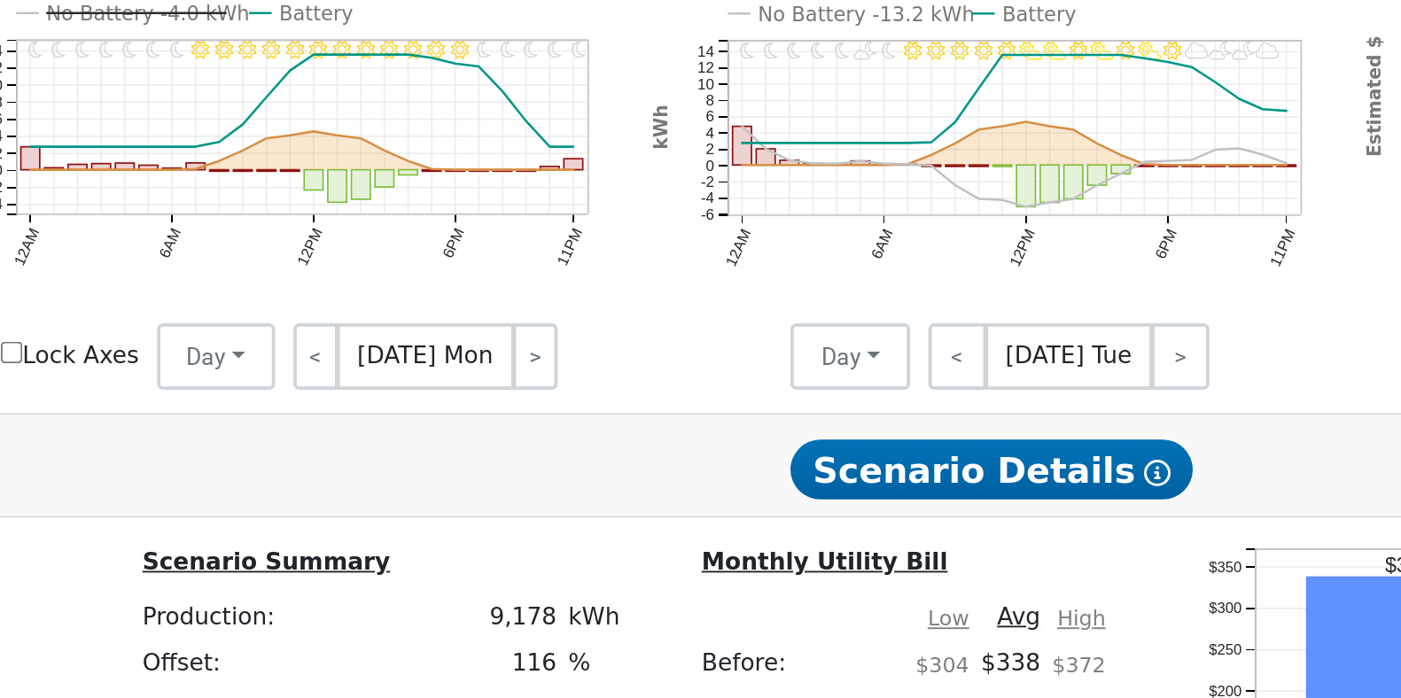
drag, startPoint x: 551, startPoint y: 480, endPoint x: 648, endPoint y: 486, distance: 96.8
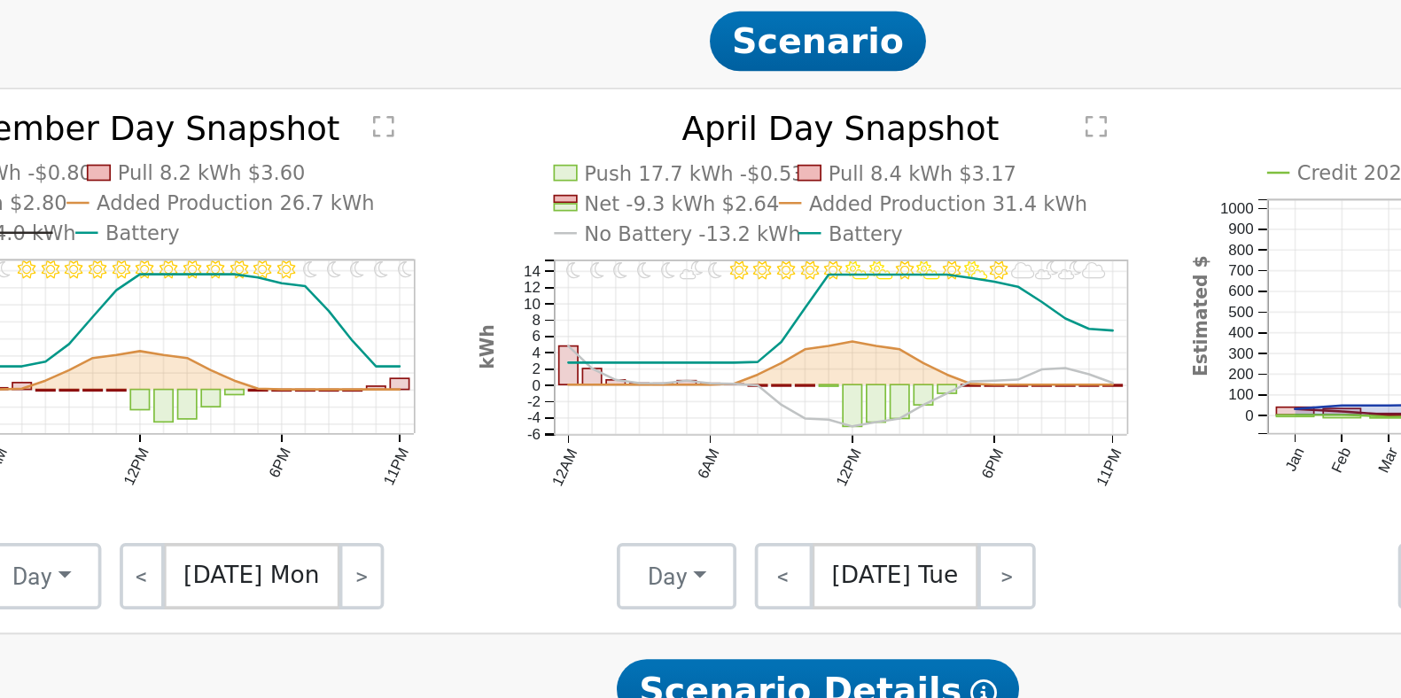
drag, startPoint x: 535, startPoint y: 313, endPoint x: 833, endPoint y: 326, distance: 298.1
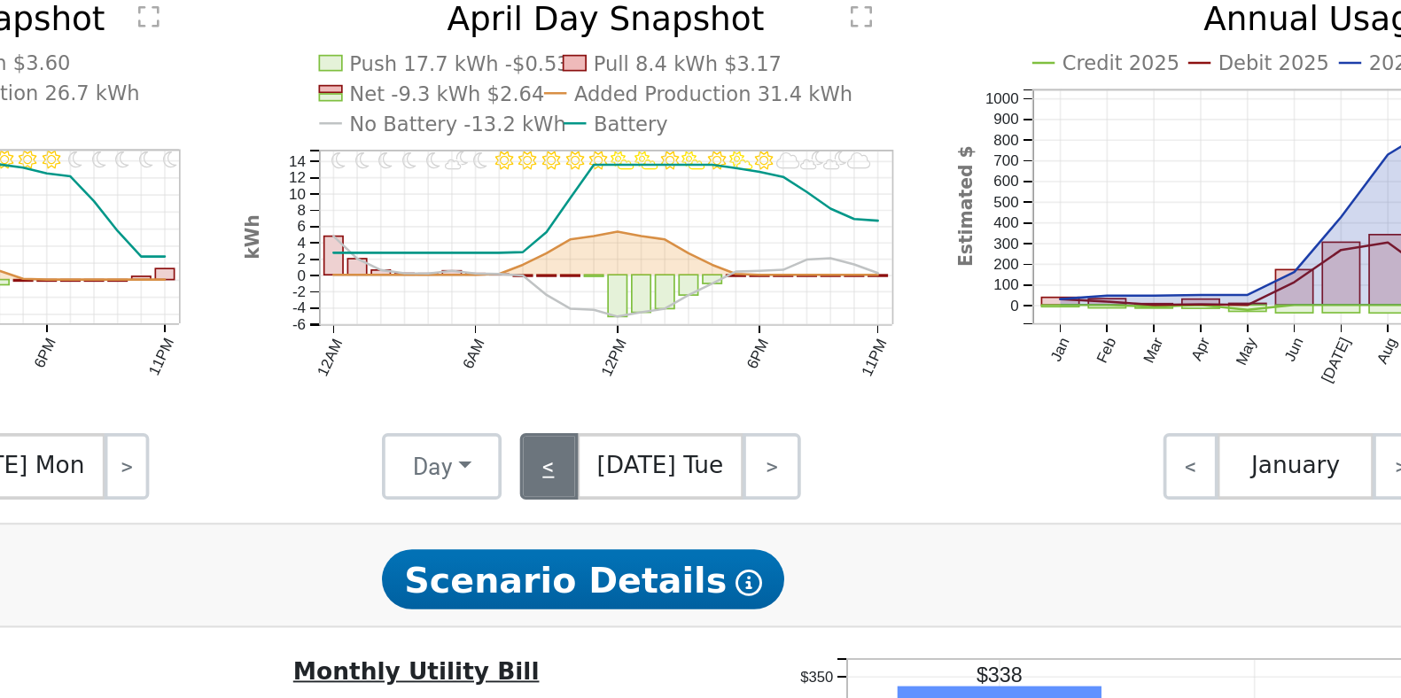
click at [778, 528] on link "<" at bounding box center [782, 515] width 31 height 35
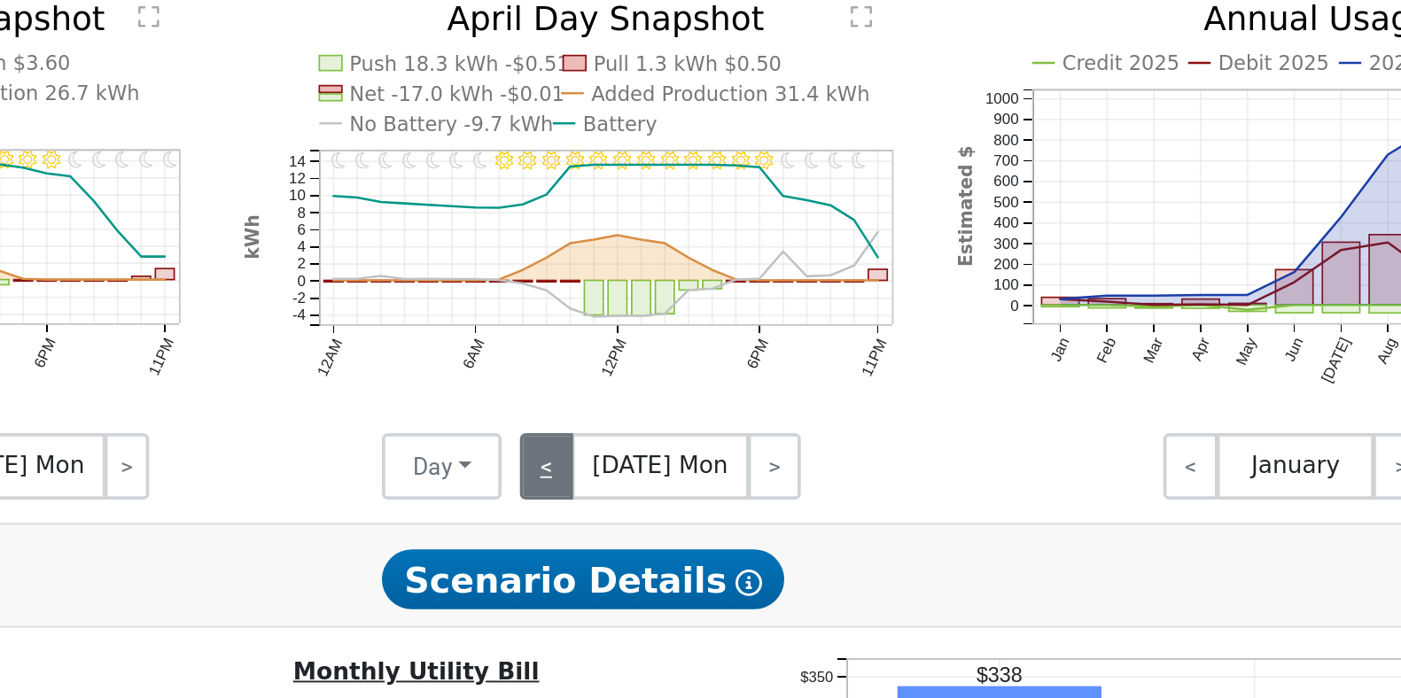
click at [780, 529] on link "<" at bounding box center [781, 515] width 28 height 35
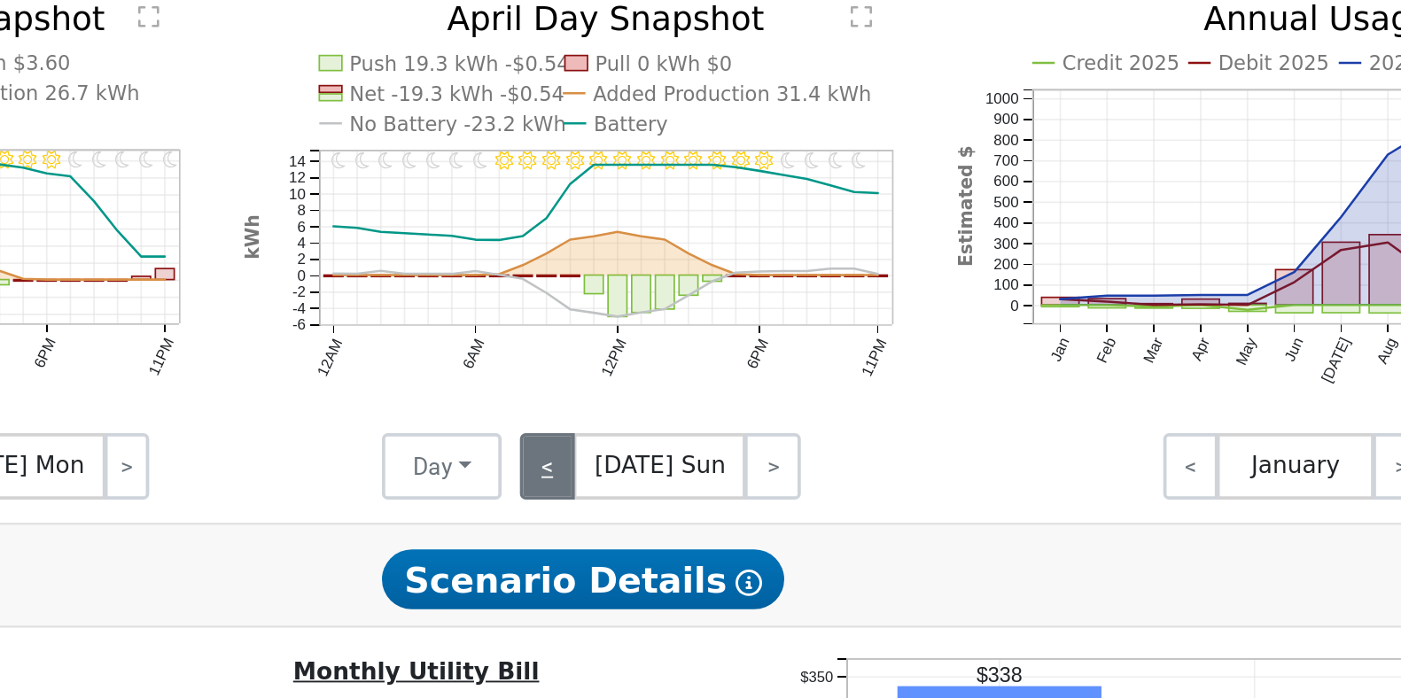
click at [782, 529] on link "<" at bounding box center [782, 515] width 30 height 35
click at [793, 518] on link "<" at bounding box center [783, 515] width 32 height 35
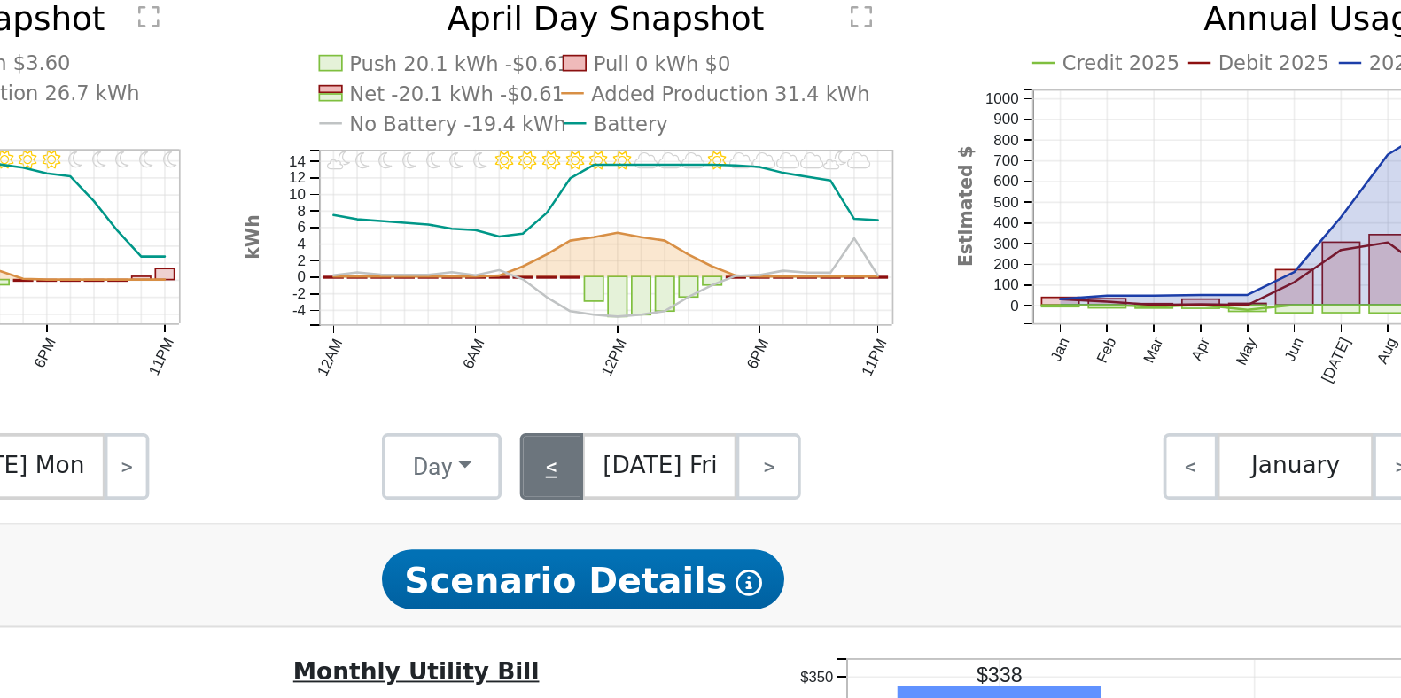
click at [793, 518] on link "<" at bounding box center [784, 515] width 35 height 35
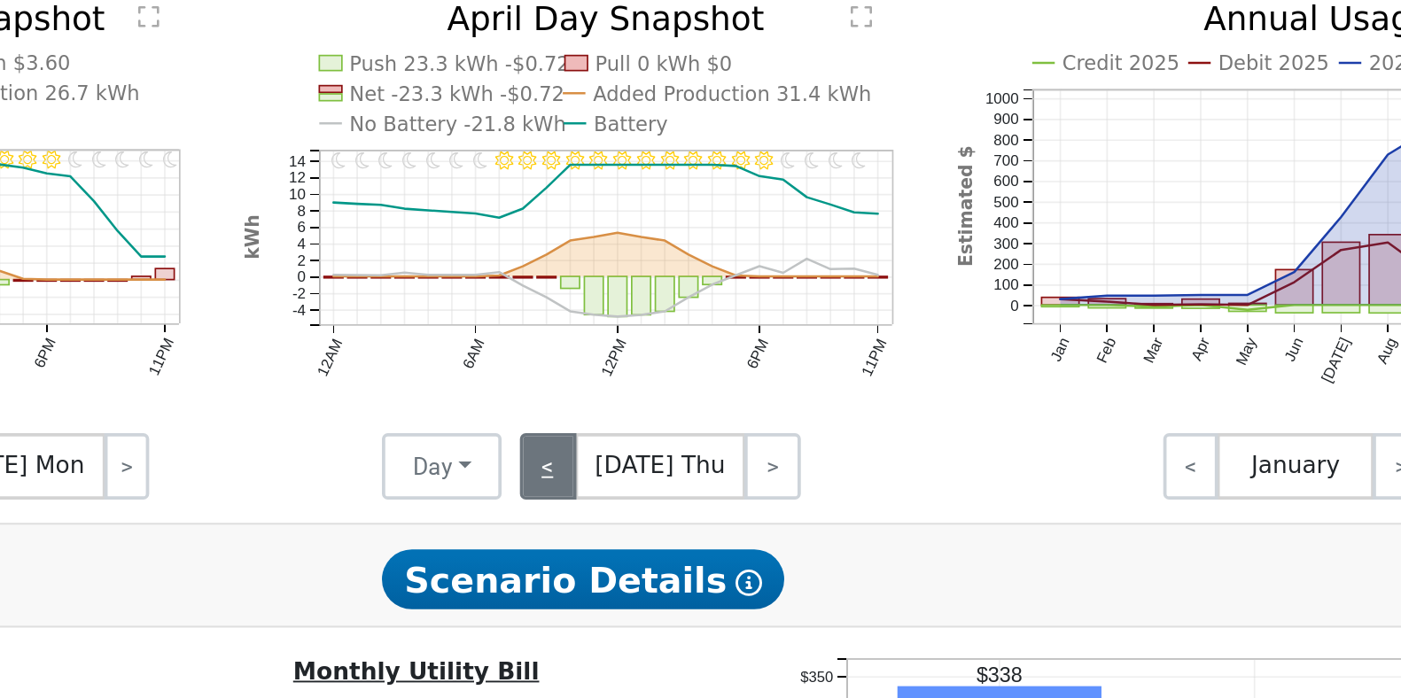
click at [785, 526] on link "<" at bounding box center [782, 515] width 30 height 35
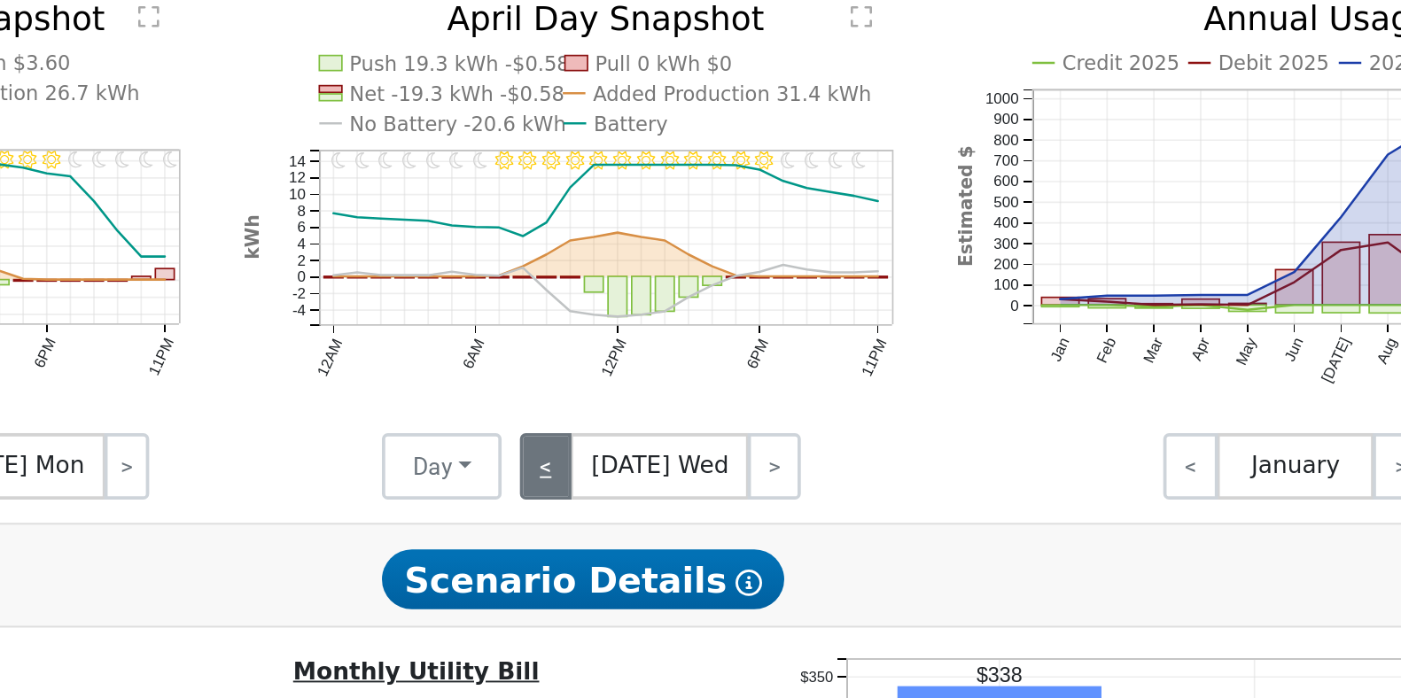
click at [785, 526] on link "<" at bounding box center [781, 515] width 28 height 35
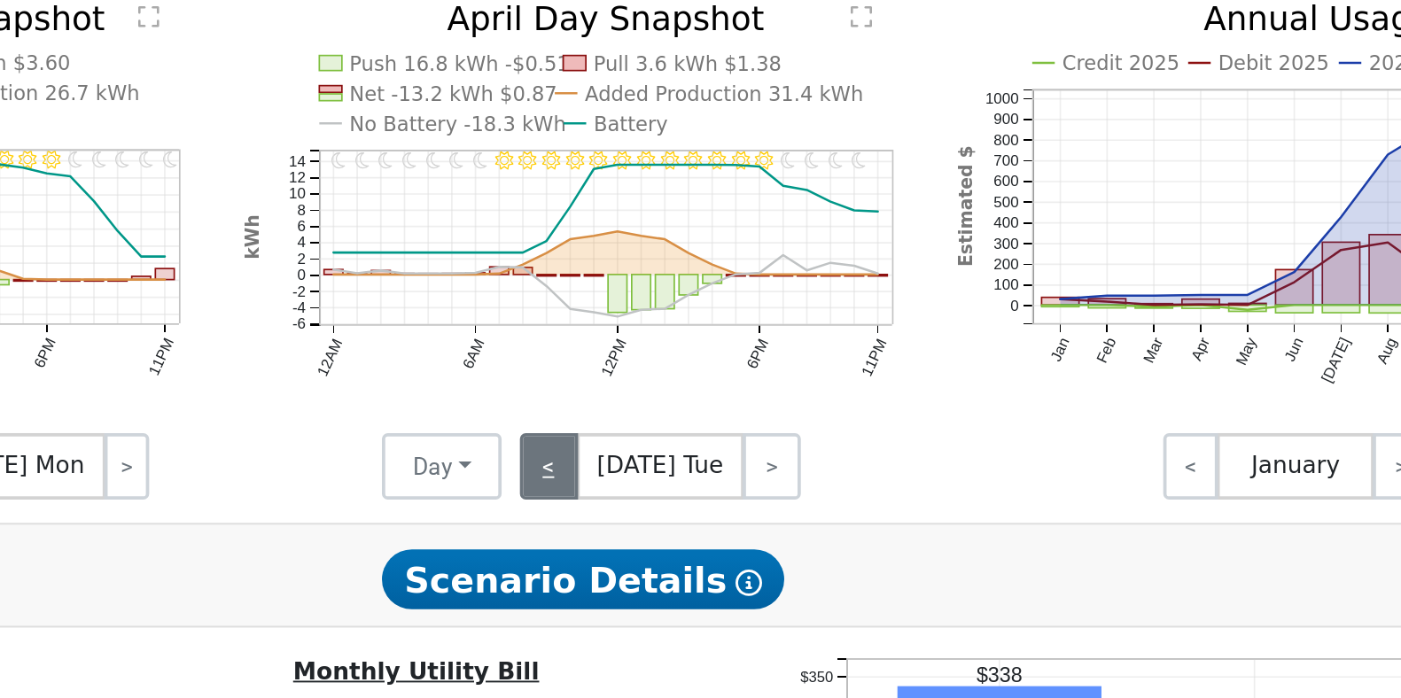
click at [785, 526] on link "<" at bounding box center [782, 515] width 31 height 35
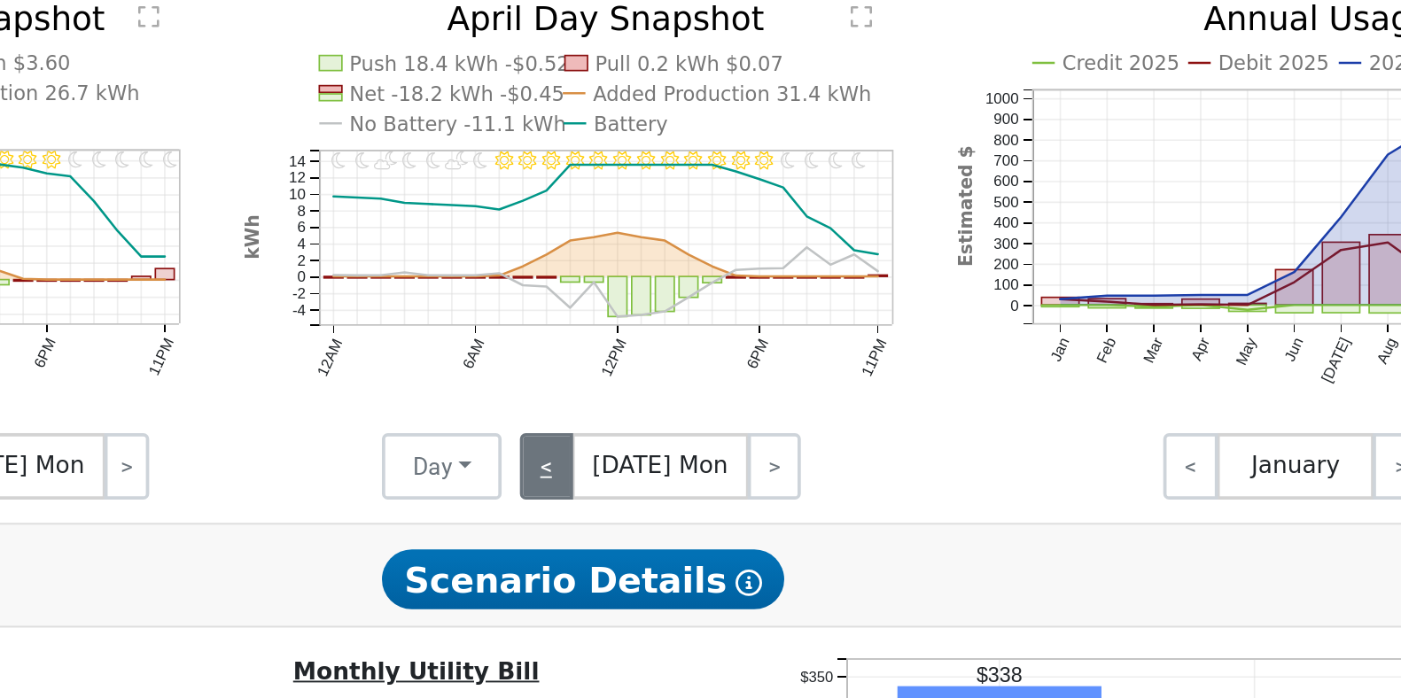
click at [785, 526] on link "<" at bounding box center [781, 515] width 28 height 35
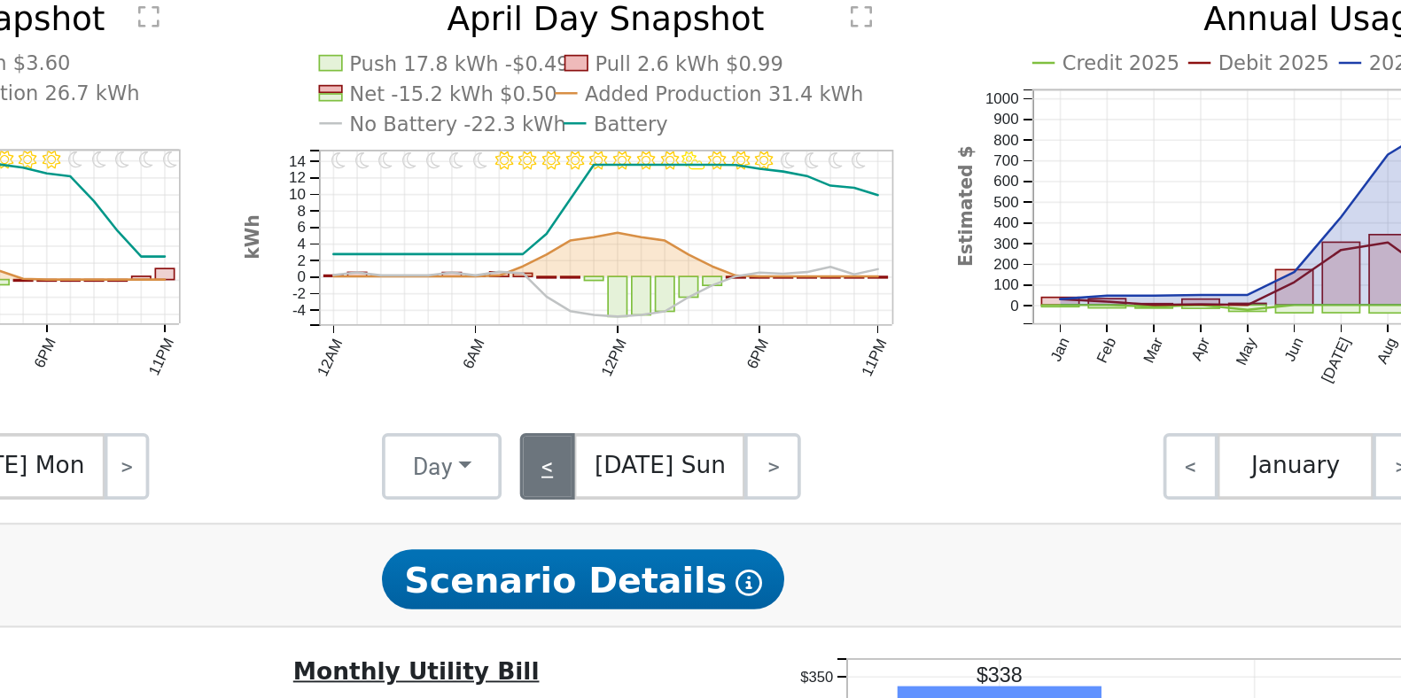
click at [789, 524] on link "<" at bounding box center [782, 515] width 30 height 35
click at [789, 524] on link "<" at bounding box center [783, 515] width 32 height 35
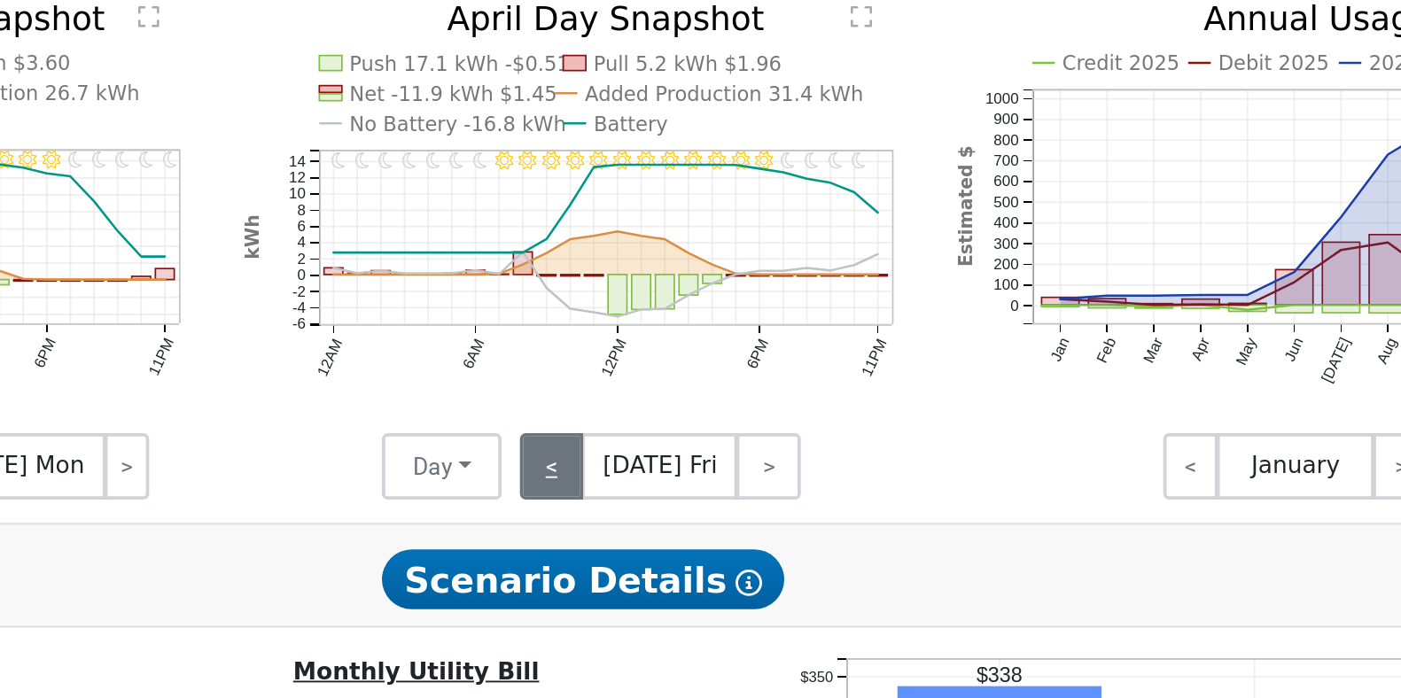
click at [789, 524] on link "<" at bounding box center [784, 515] width 35 height 35
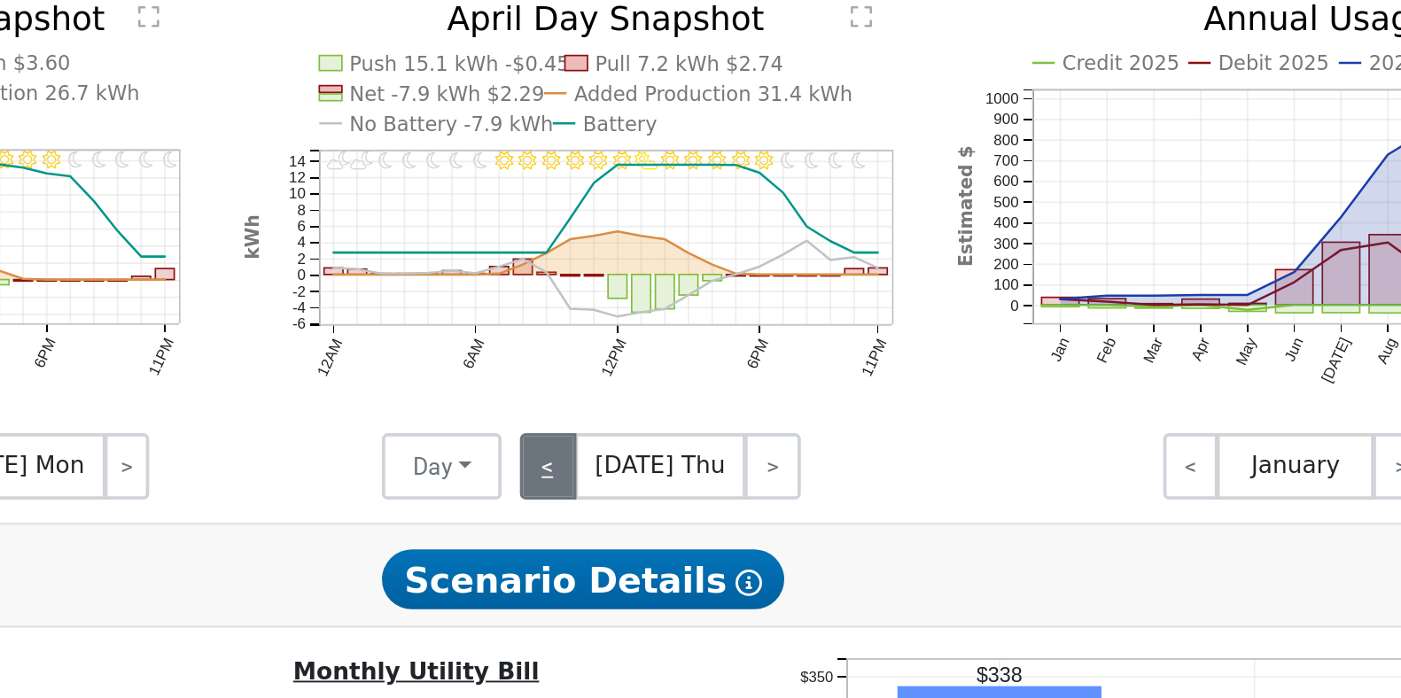
click at [789, 524] on link "<" at bounding box center [782, 515] width 30 height 35
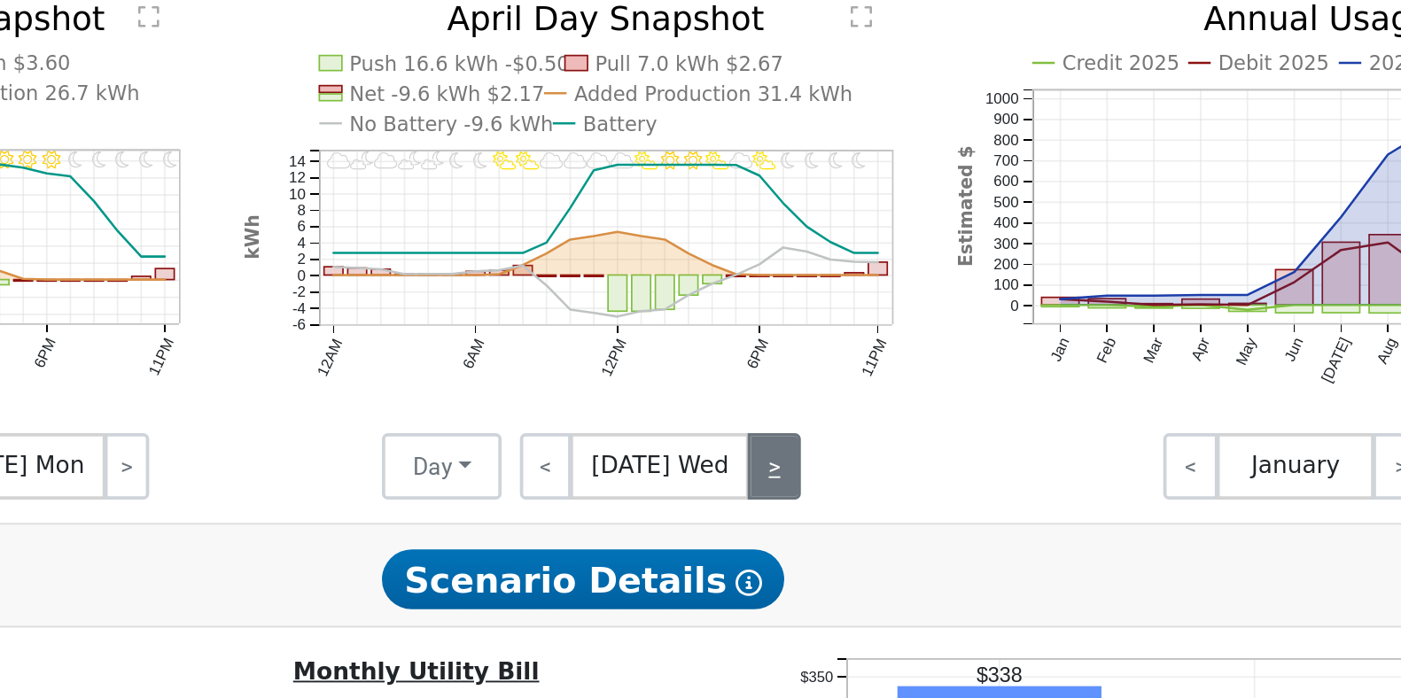
click at [904, 532] on link ">" at bounding box center [902, 515] width 28 height 35
click at [904, 532] on link ">" at bounding box center [901, 515] width 30 height 35
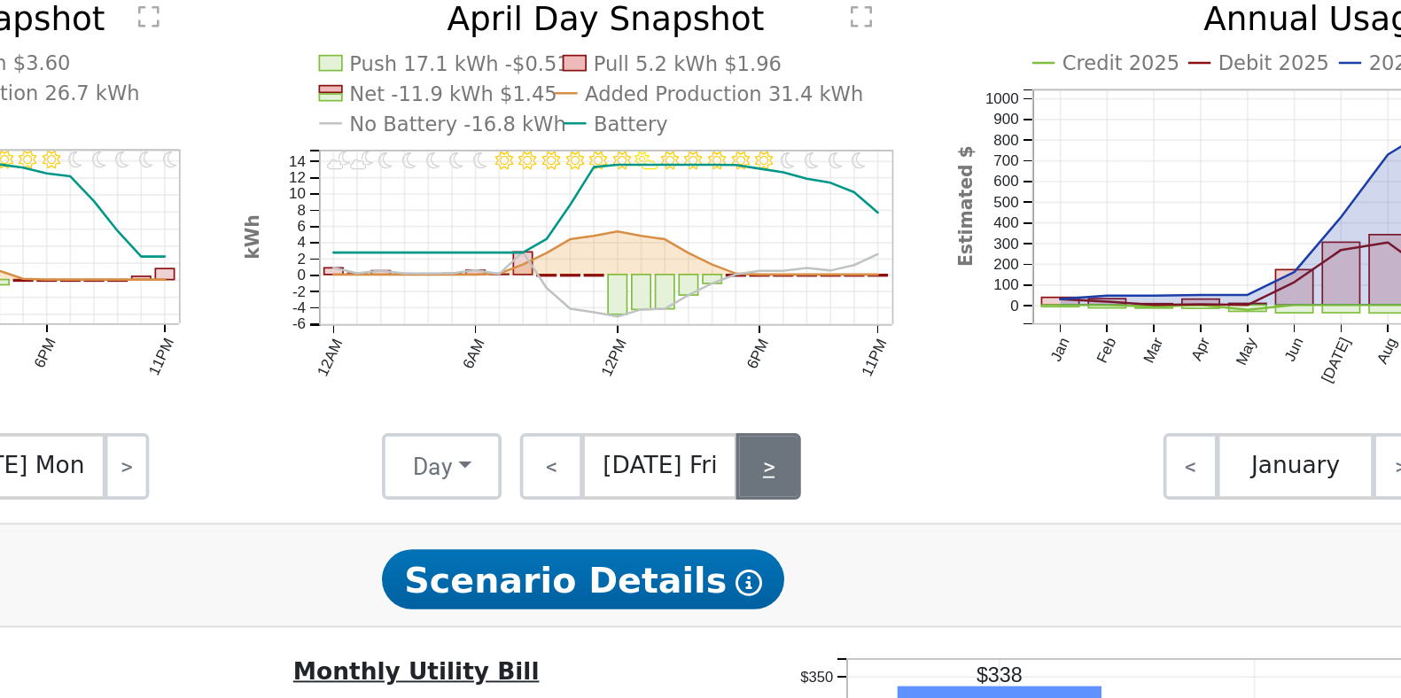
click at [904, 532] on link ">" at bounding box center [899, 515] width 35 height 35
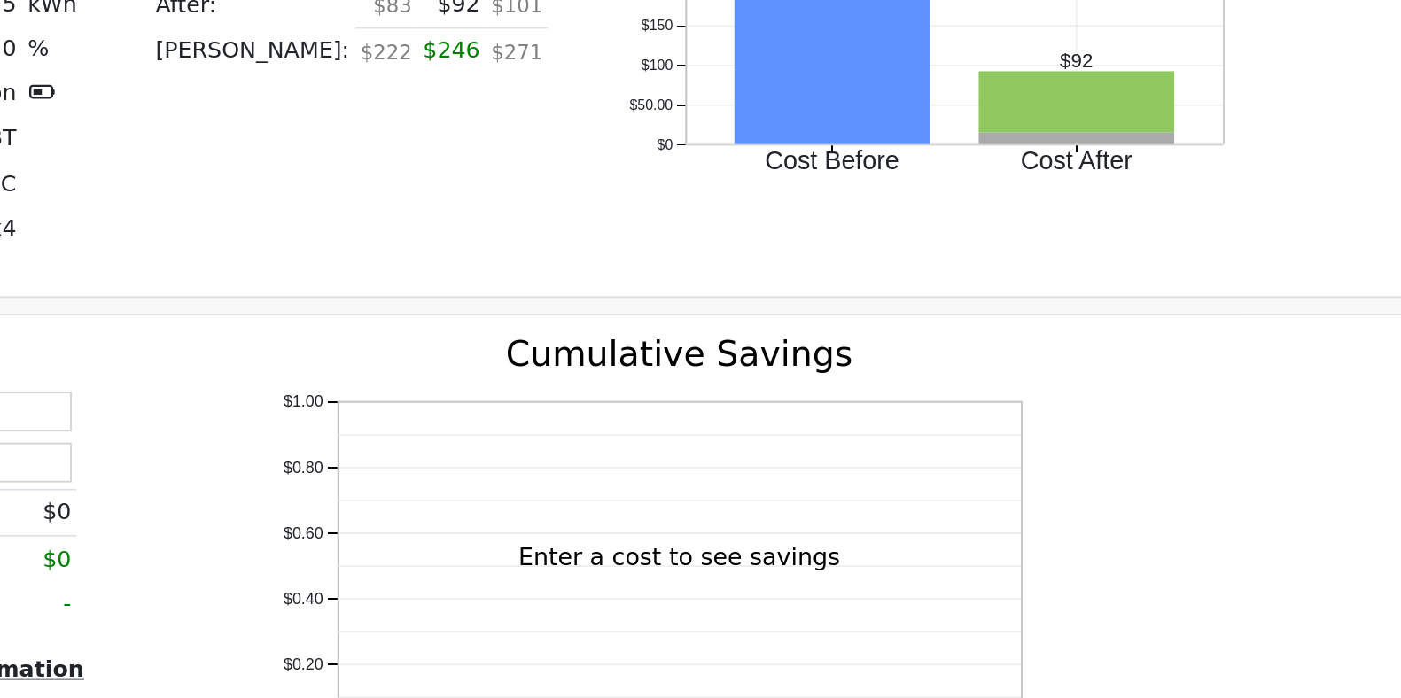
scroll to position [1261, 0]
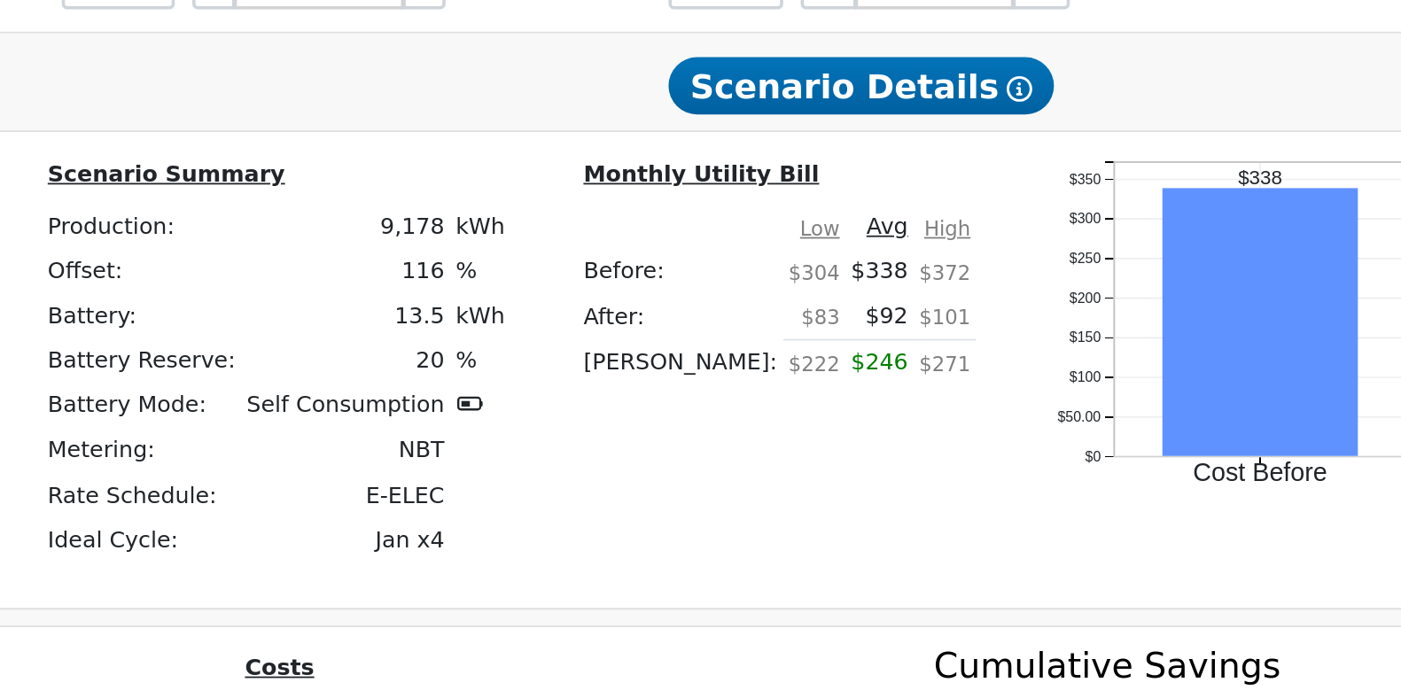
drag, startPoint x: 1234, startPoint y: 210, endPoint x: 613, endPoint y: 230, distance: 620.8
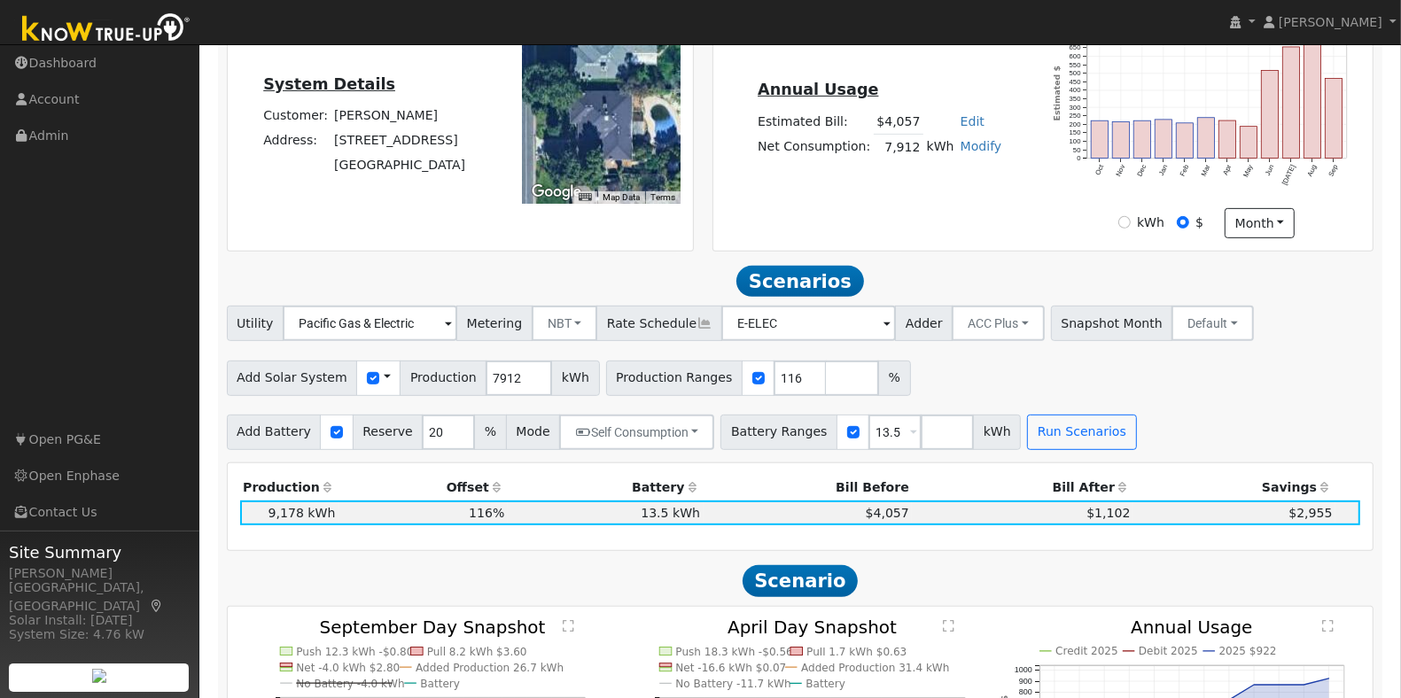
scroll to position [551, 0]
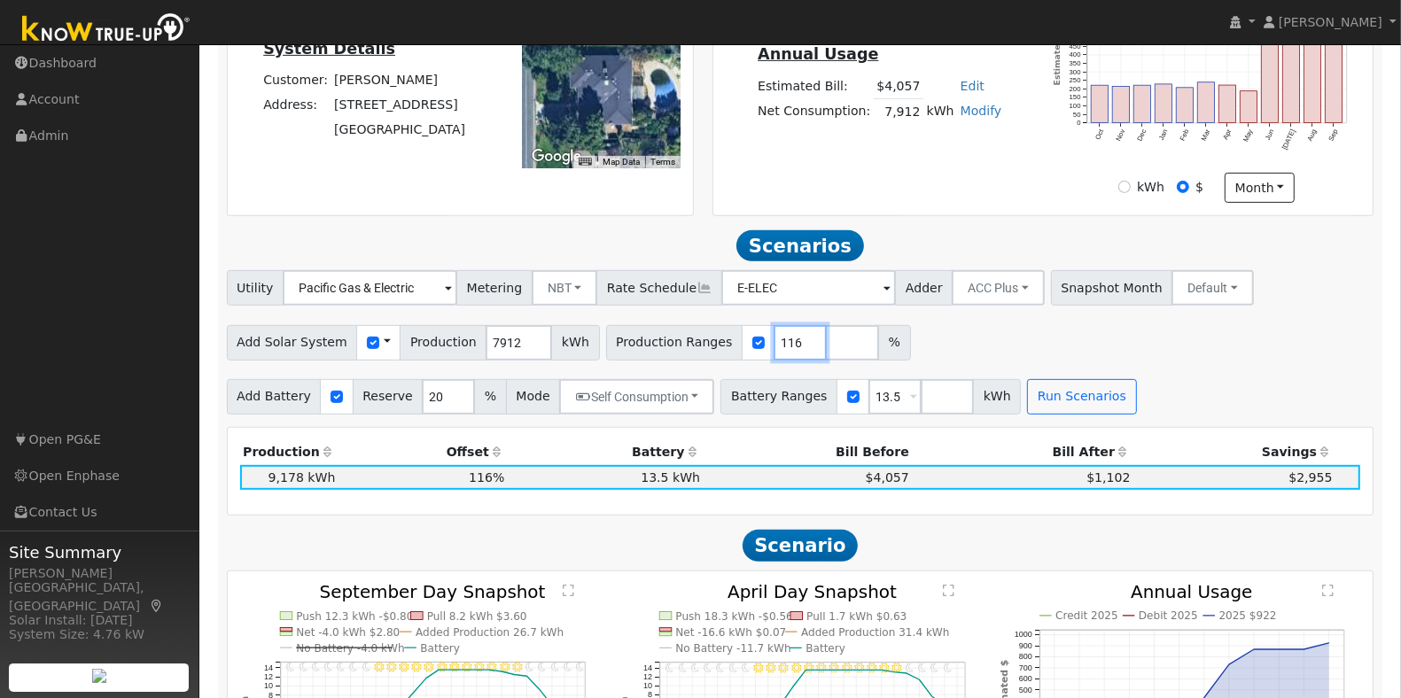
click at [774, 351] on input "116" at bounding box center [800, 342] width 53 height 35
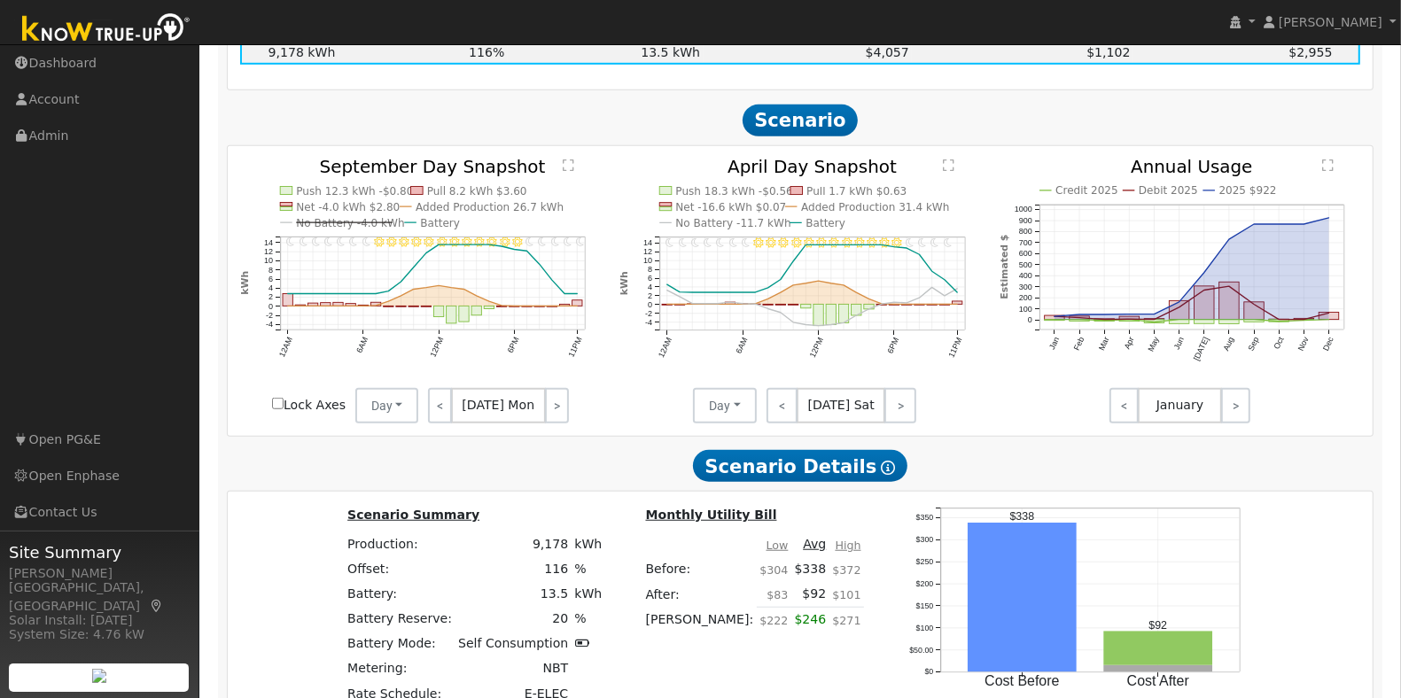
scroll to position [773, 0]
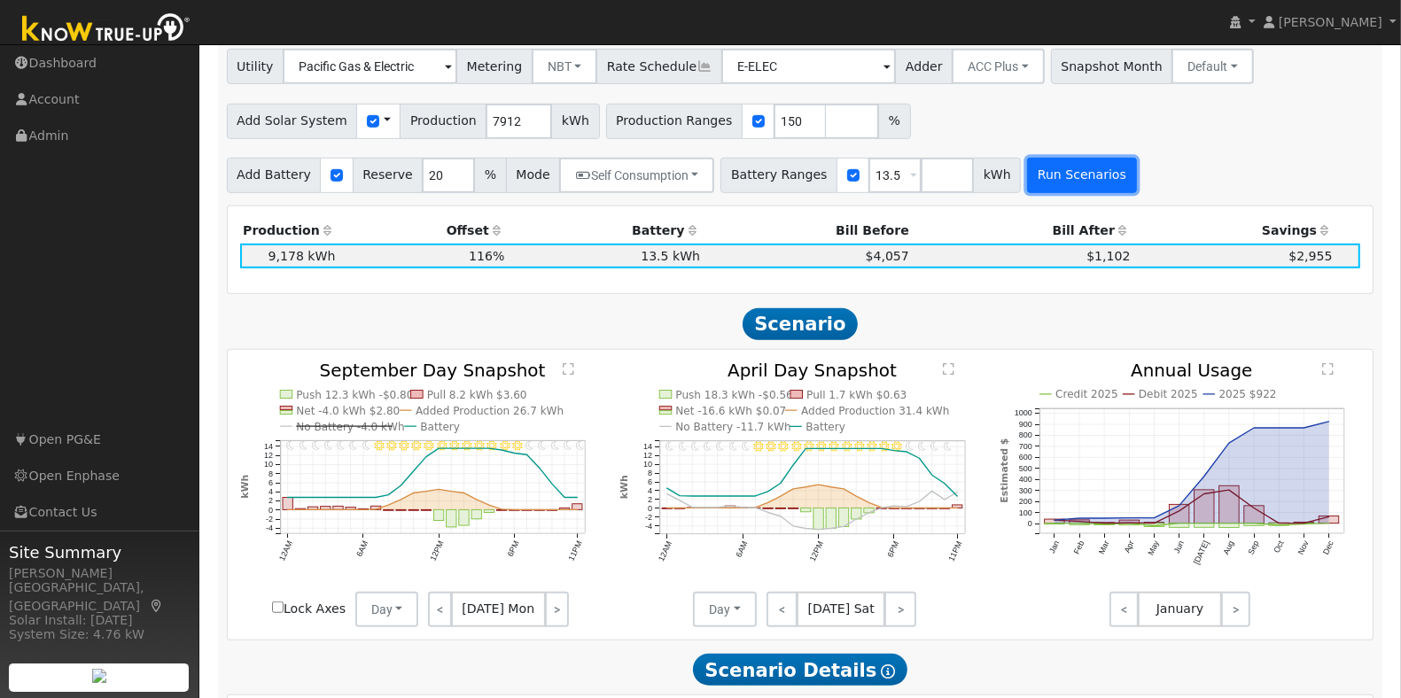
click at [1061, 175] on button "Run Scenarios" at bounding box center [1081, 175] width 109 height 35
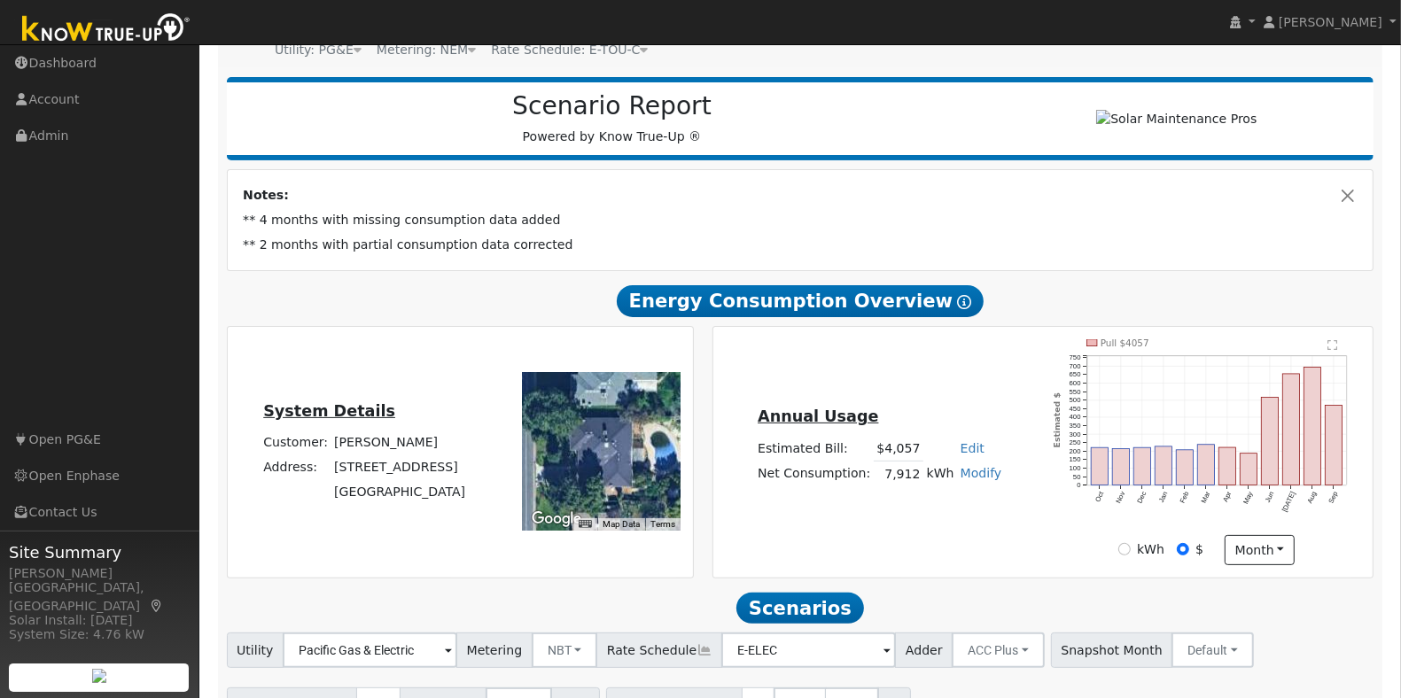
scroll to position [626, 0]
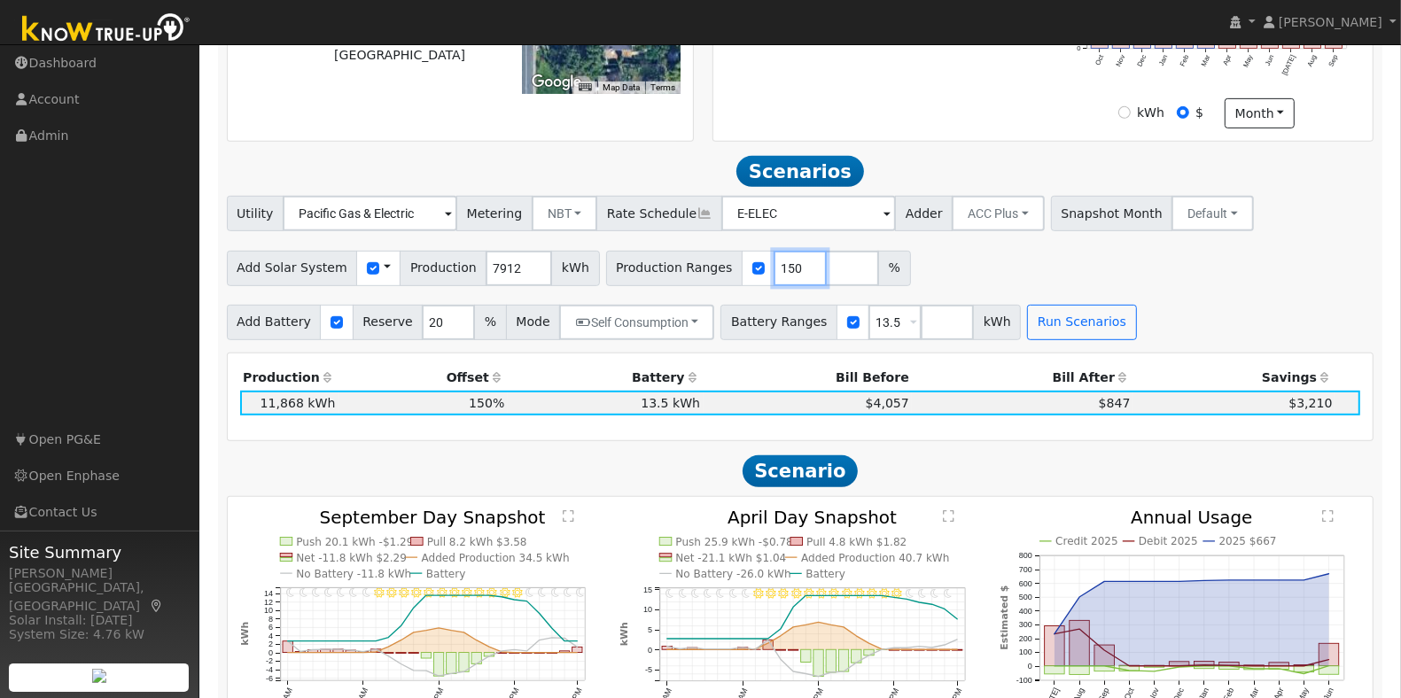
click at [774, 277] on input "150" at bounding box center [800, 268] width 53 height 35
type input "116"
click at [1068, 319] on button "Run Scenarios" at bounding box center [1081, 322] width 109 height 35
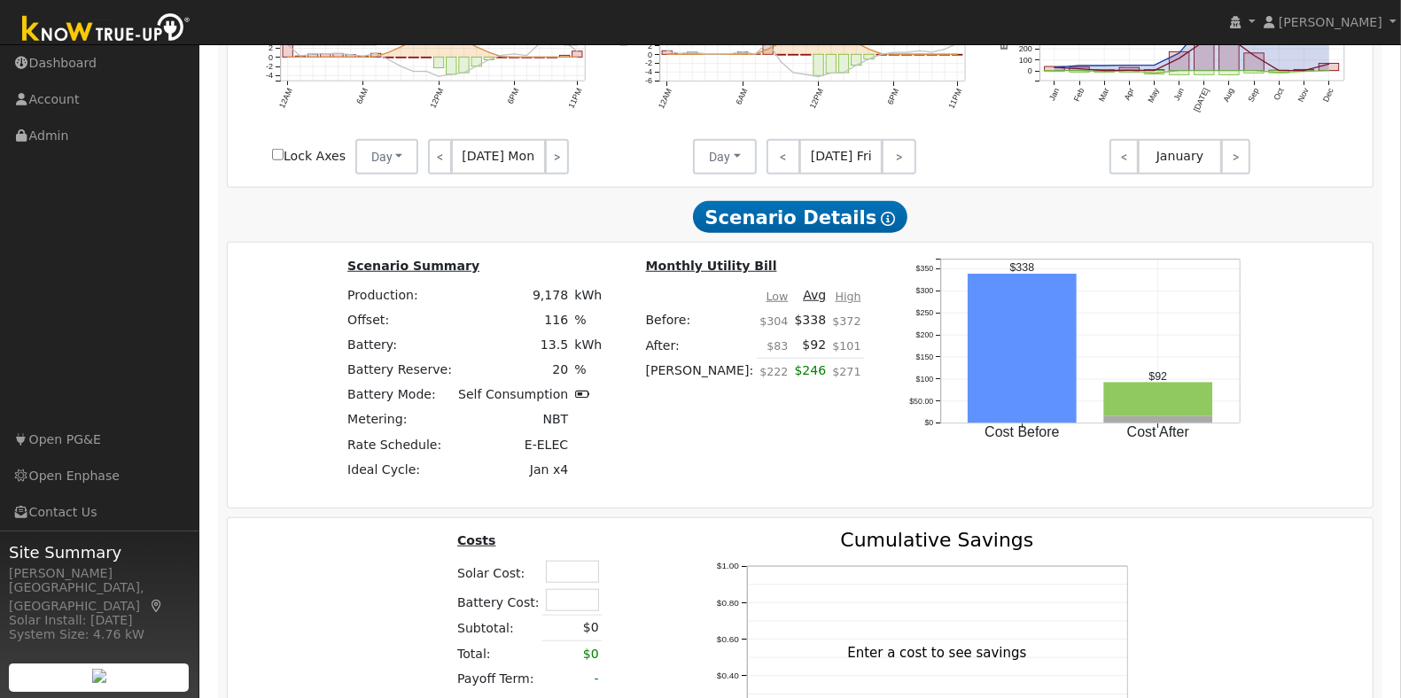
scroll to position [1401, 0]
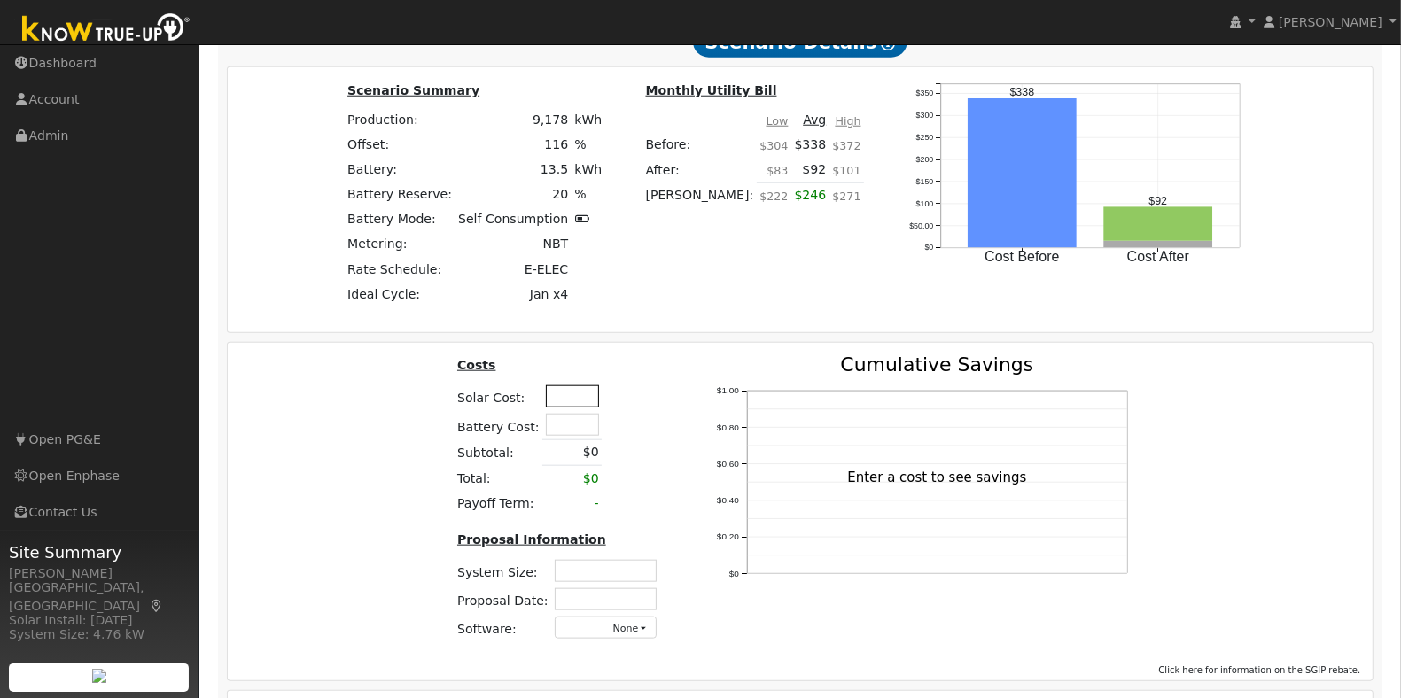
click at [572, 408] on input "text" at bounding box center [572, 397] width 53 height 22
click at [395, 454] on div "Costs Solar Cost: 42660 Battery Cost: Subtotal: $0 Total: $0 Payoff Term: - Pro…" at bounding box center [801, 505] width 1159 height 300
type input "$42,660"
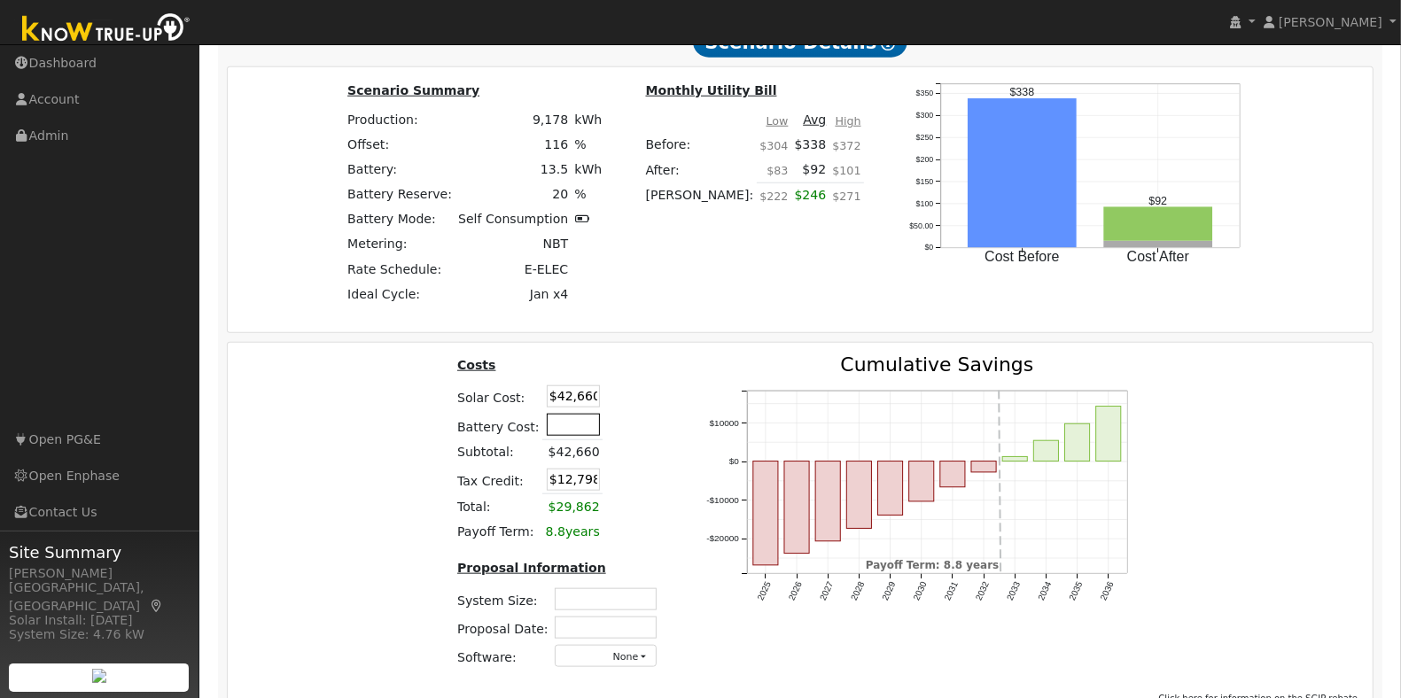
click at [568, 433] on input "text" at bounding box center [573, 425] width 53 height 22
type input "$16,240"
type input "$17,670"
click at [356, 403] on div "Costs Solar Cost: $42,660 Battery Cost: $16,240 Subtotal: $42,660 Tax Credit: $…" at bounding box center [801, 519] width 1159 height 328
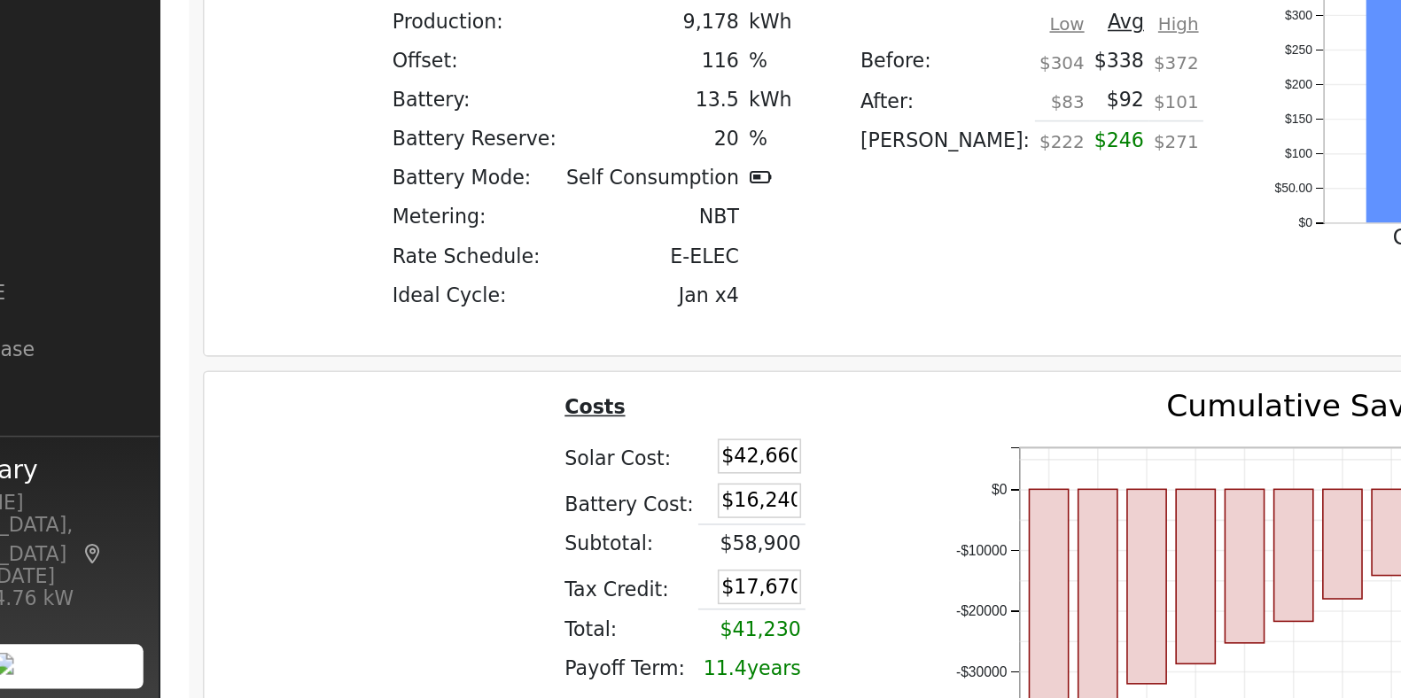
scroll to position [1260, 0]
